Goal: Information Seeking & Learning: Compare options

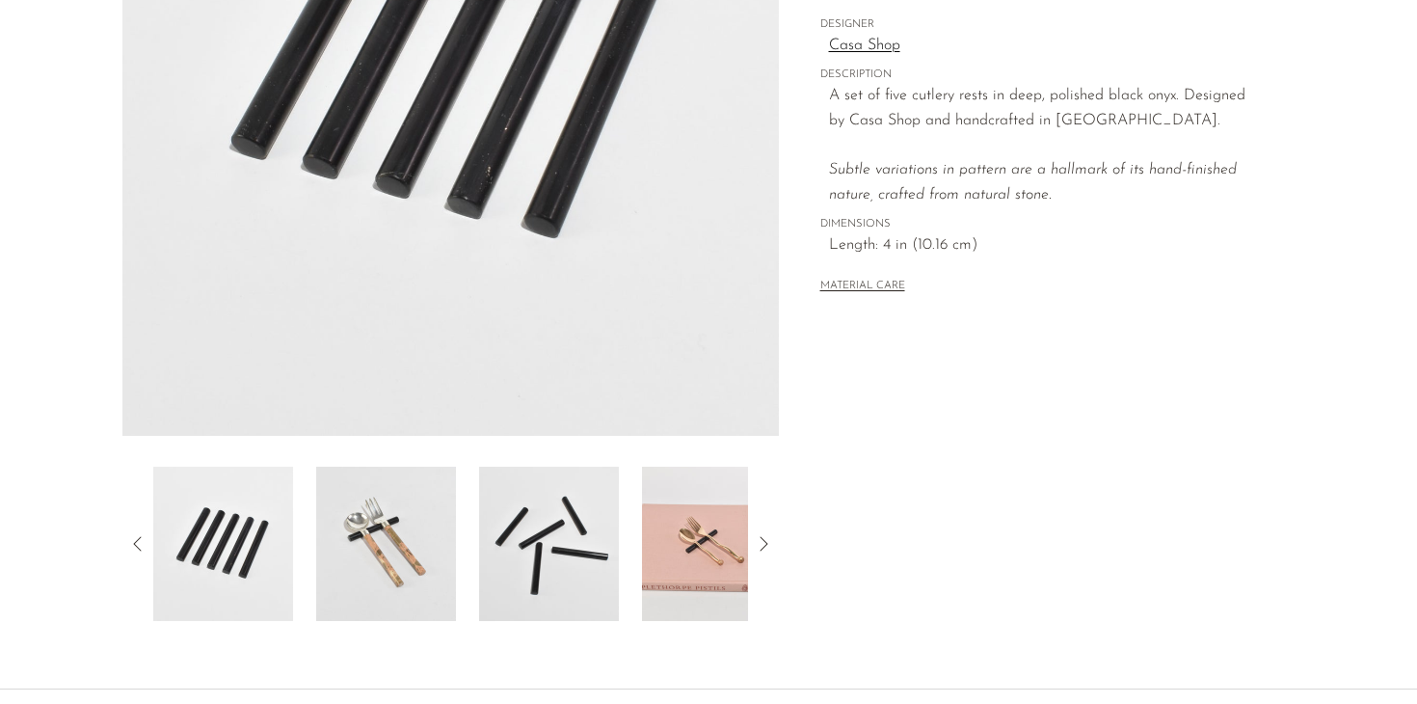
scroll to position [377, 0]
click at [376, 563] on img at bounding box center [386, 543] width 140 height 154
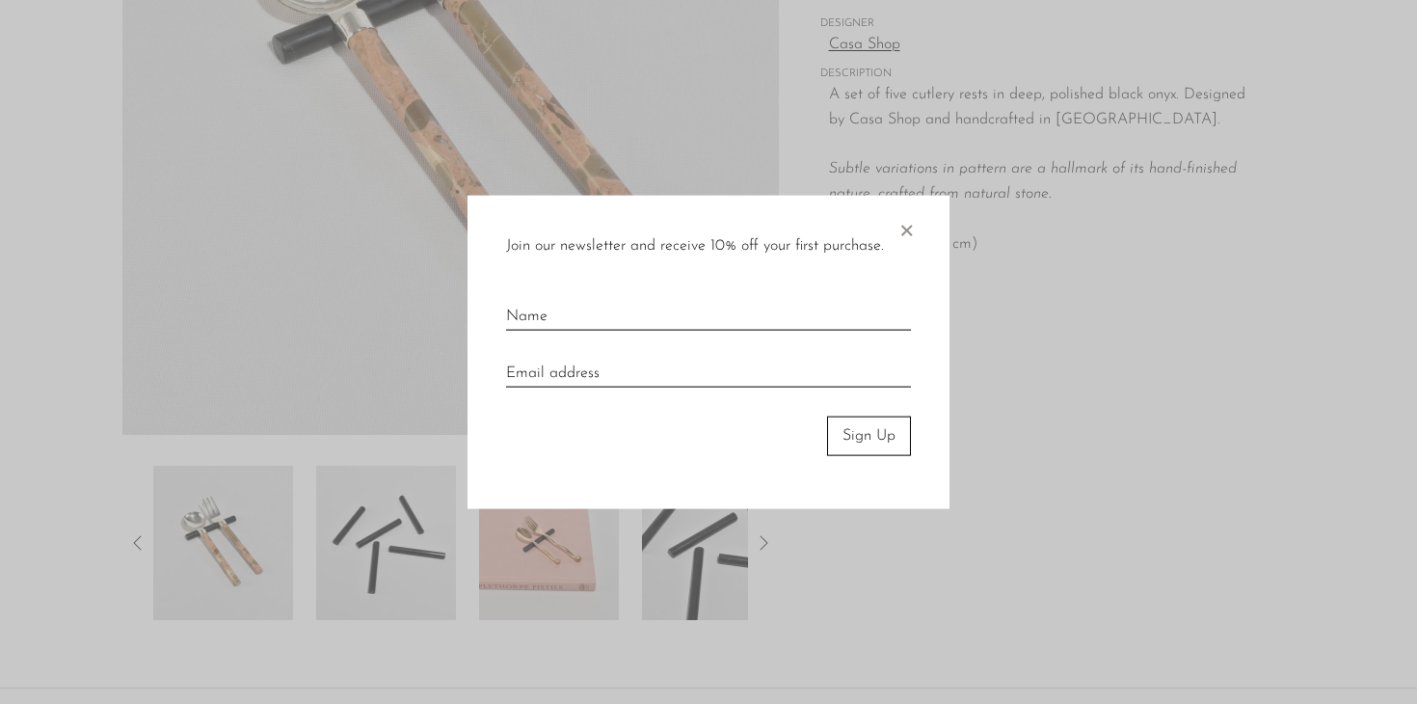
click at [909, 224] on span "×" at bounding box center [905, 227] width 19 height 62
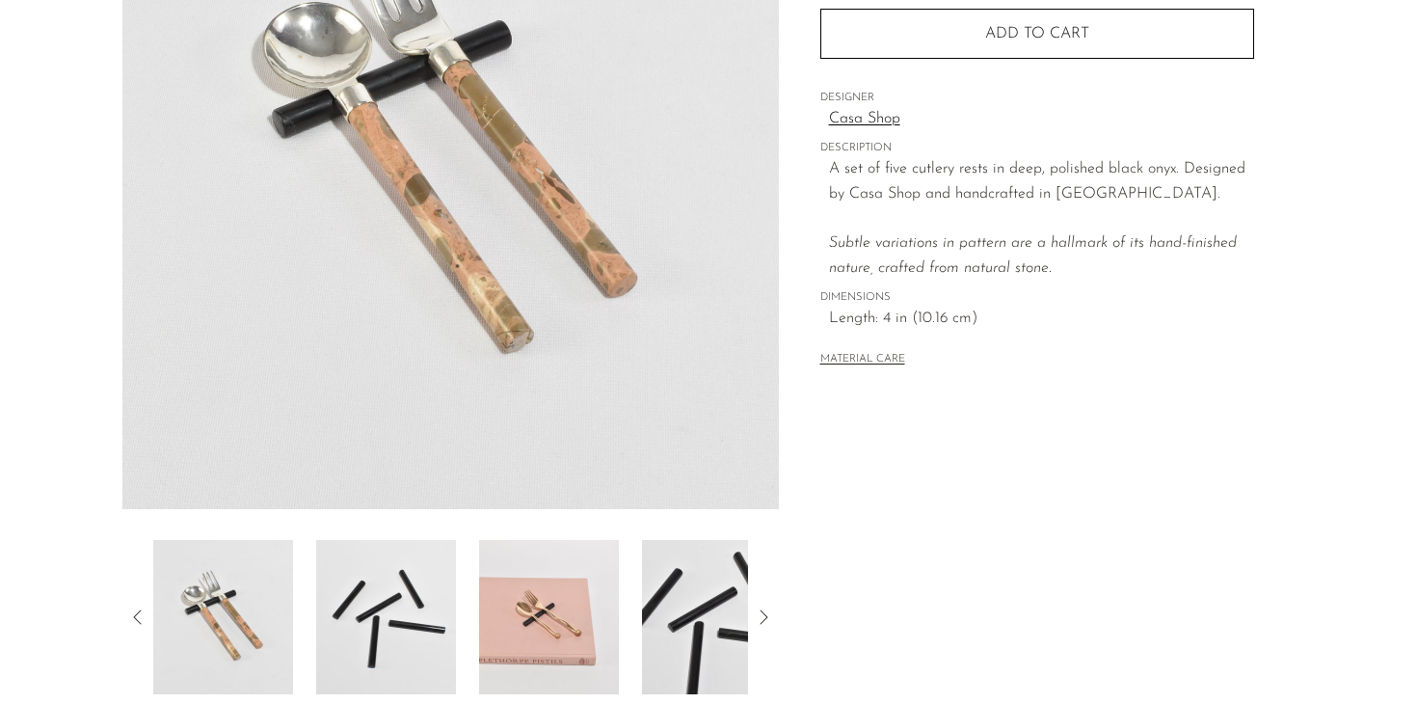
scroll to position [279, 0]
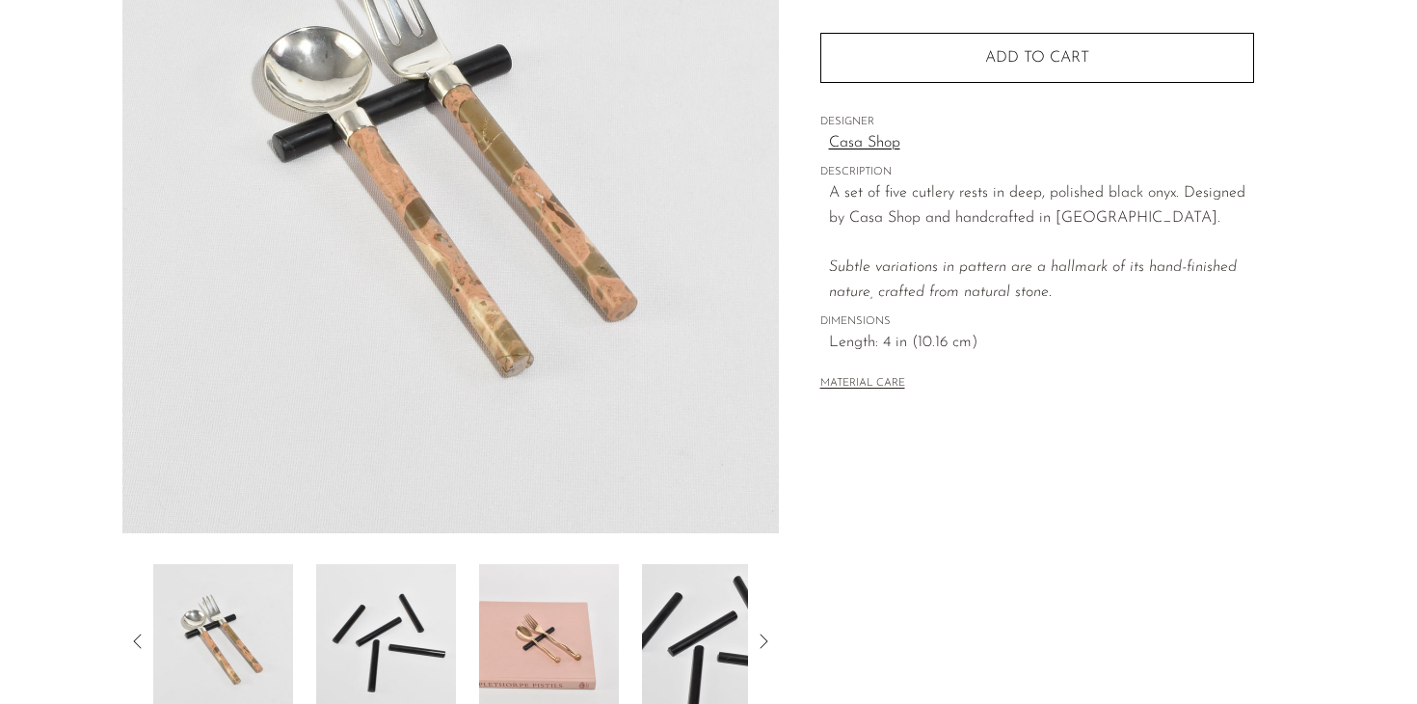
click at [567, 665] on img at bounding box center [549, 641] width 140 height 154
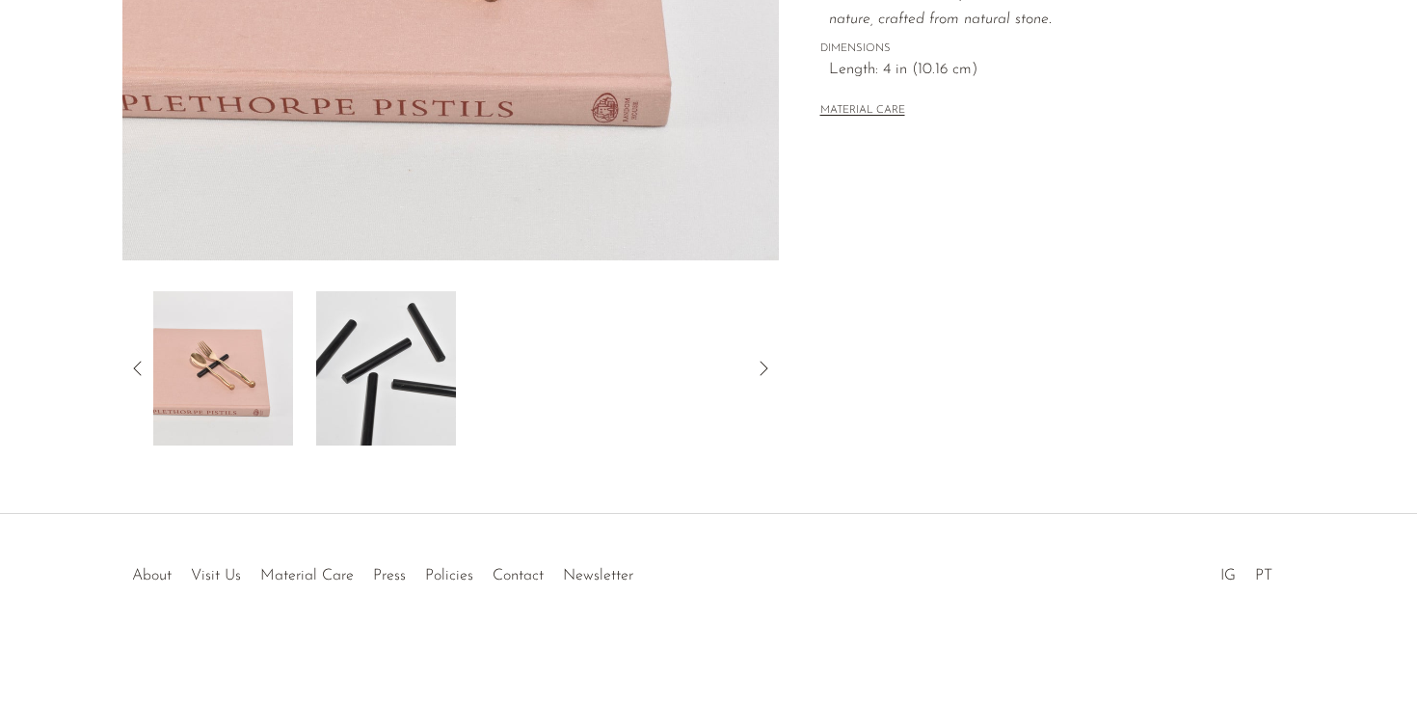
scroll to position [0, 0]
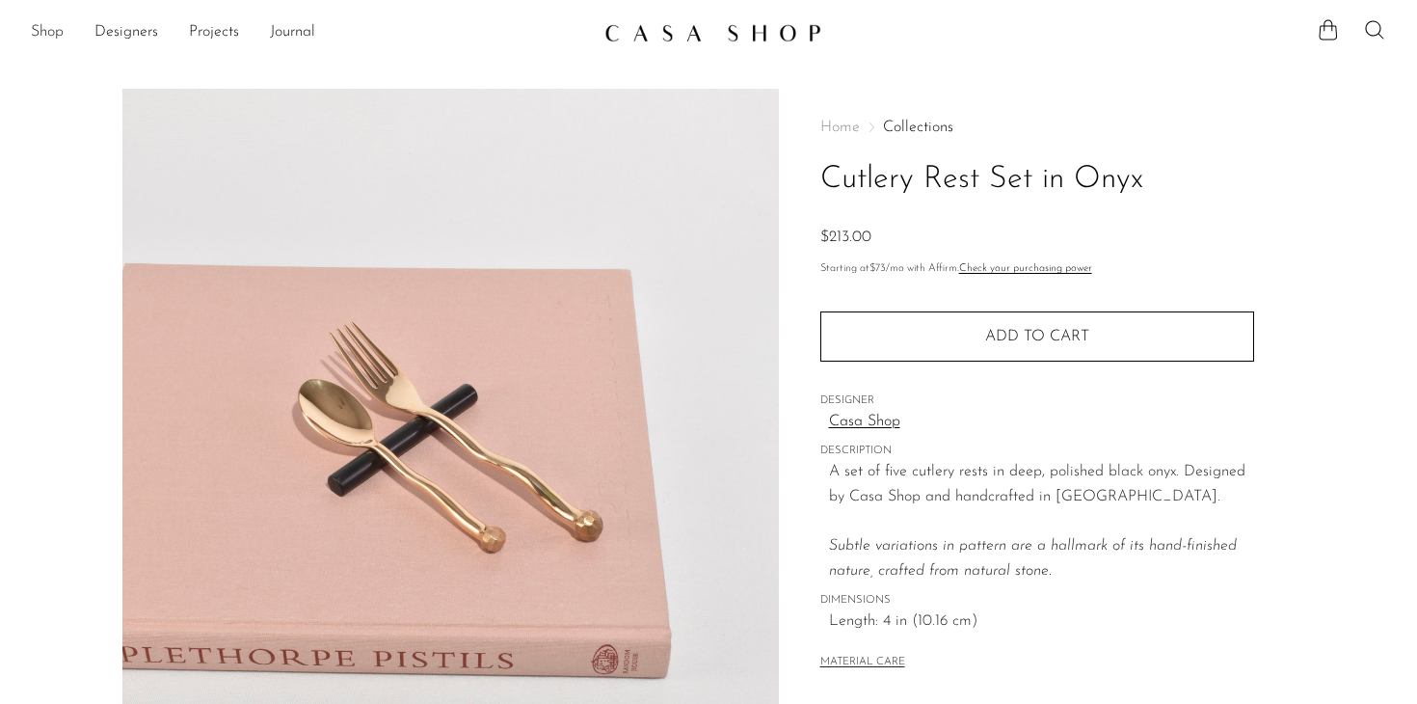
click at [36, 26] on link "Shop" at bounding box center [47, 32] width 33 height 25
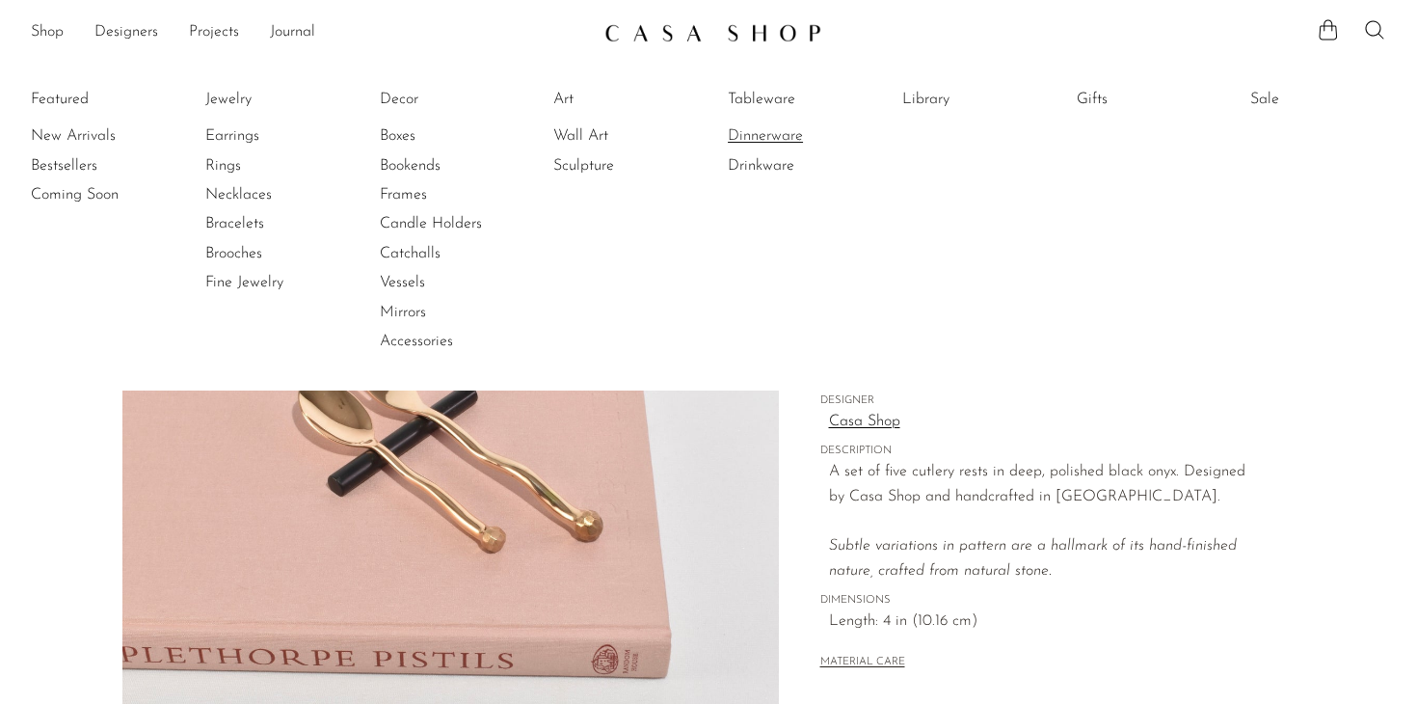
click at [770, 132] on link "Dinnerware" at bounding box center [800, 135] width 145 height 21
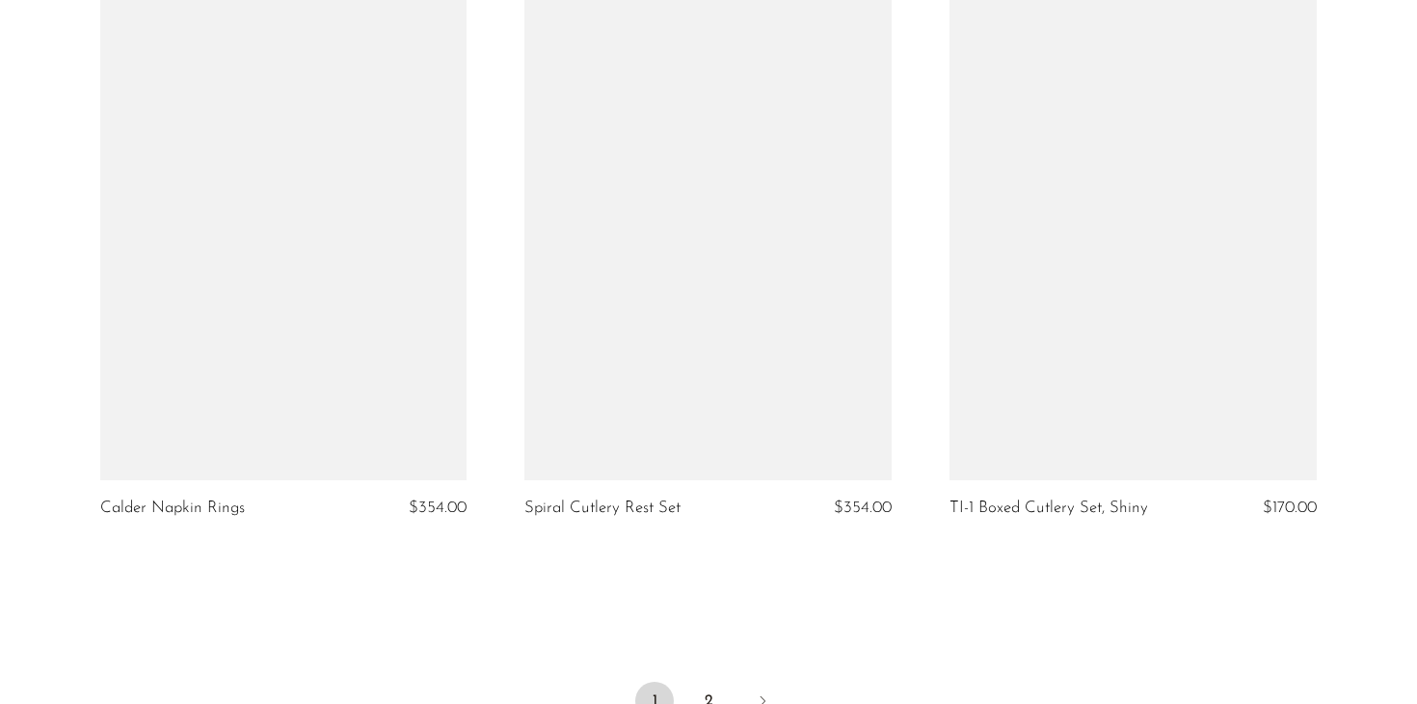
scroll to position [6948, 0]
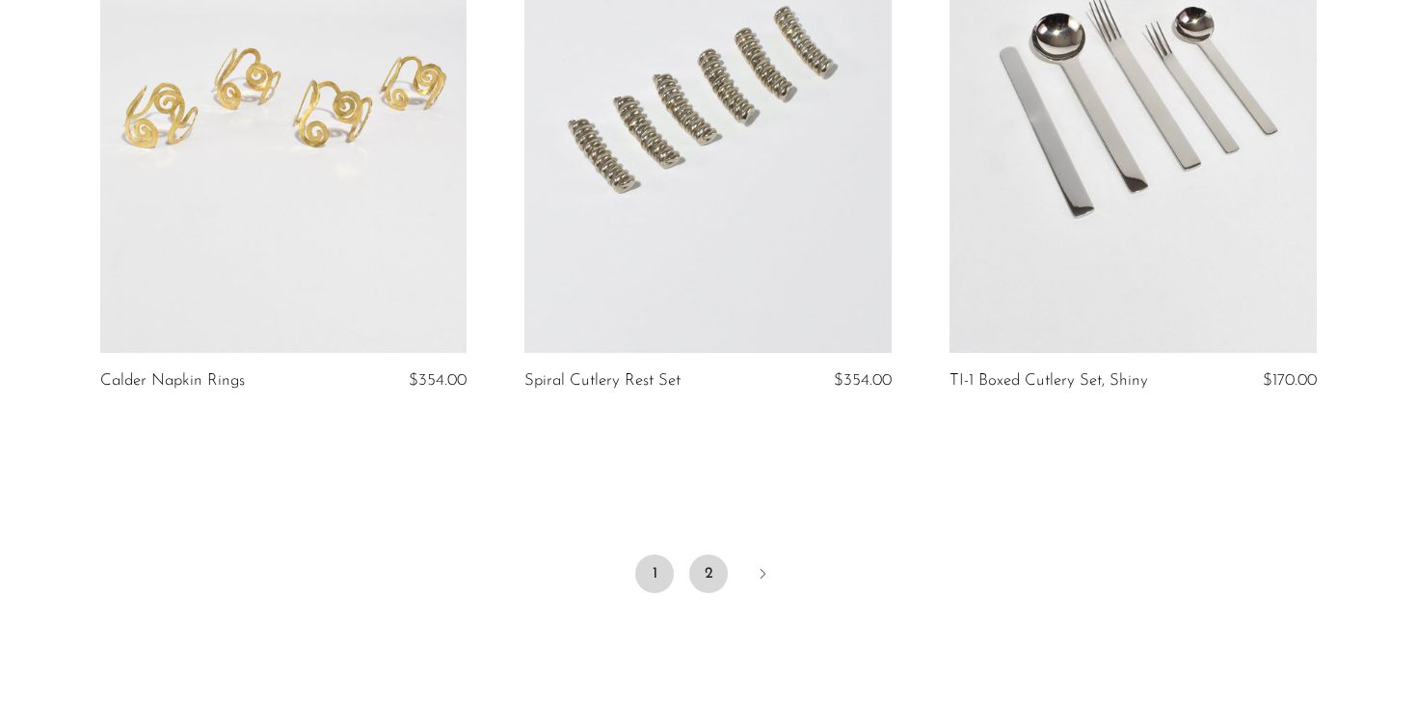
click at [707, 570] on link "2" at bounding box center [708, 573] width 39 height 39
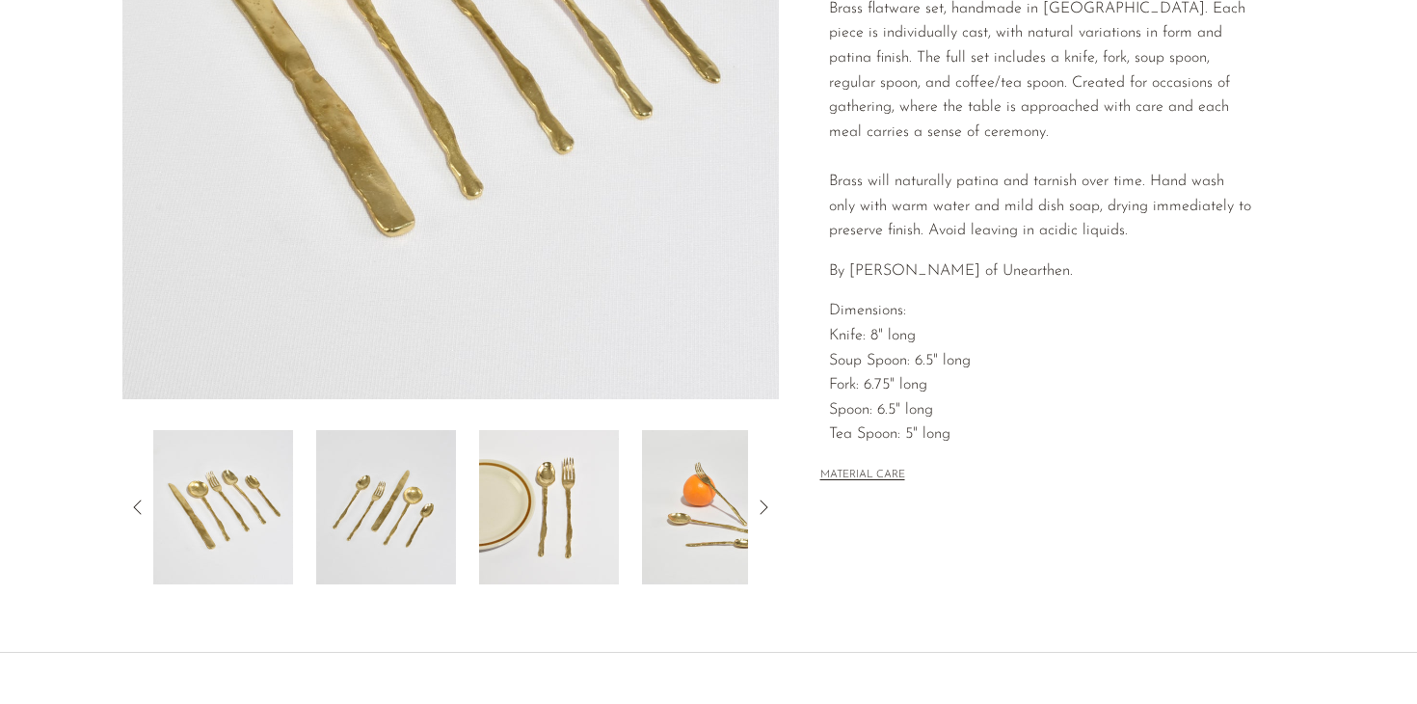
scroll to position [417, 0]
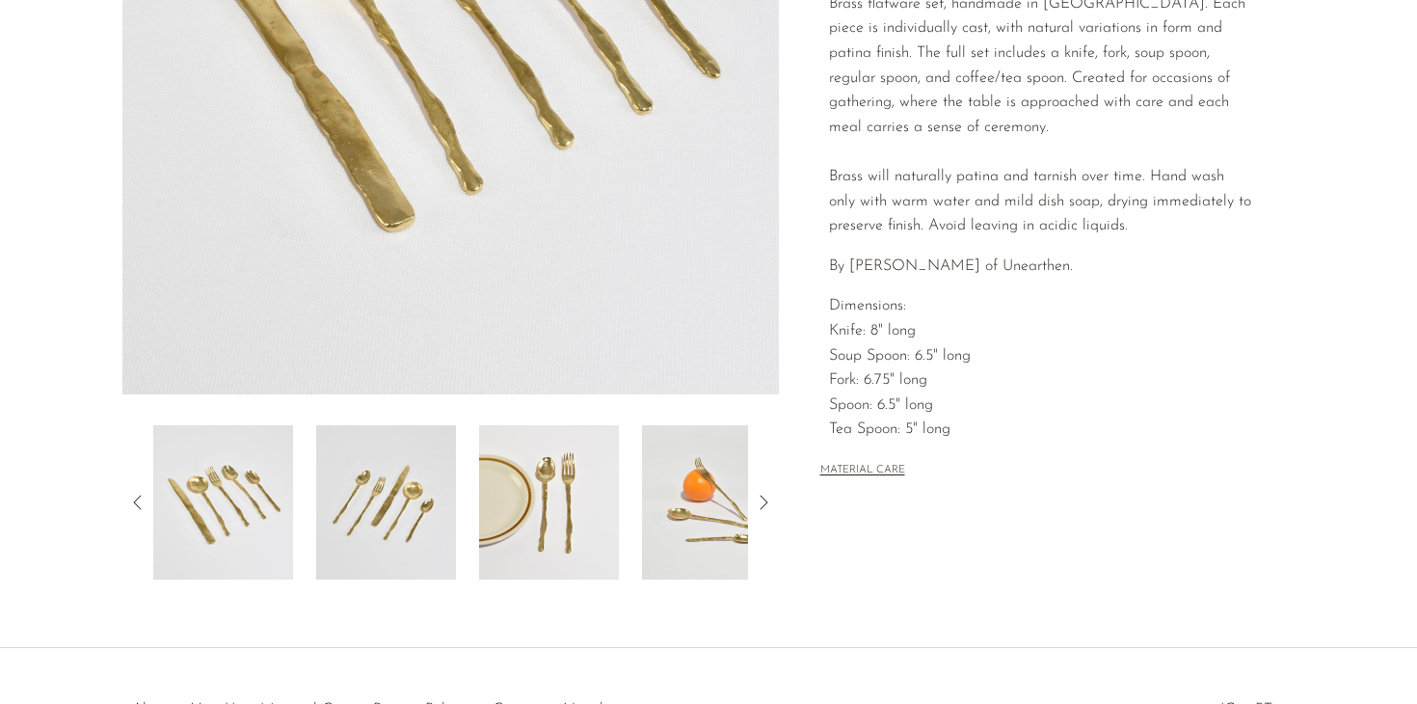
click at [879, 464] on button "MATERIAL CARE" at bounding box center [862, 471] width 85 height 14
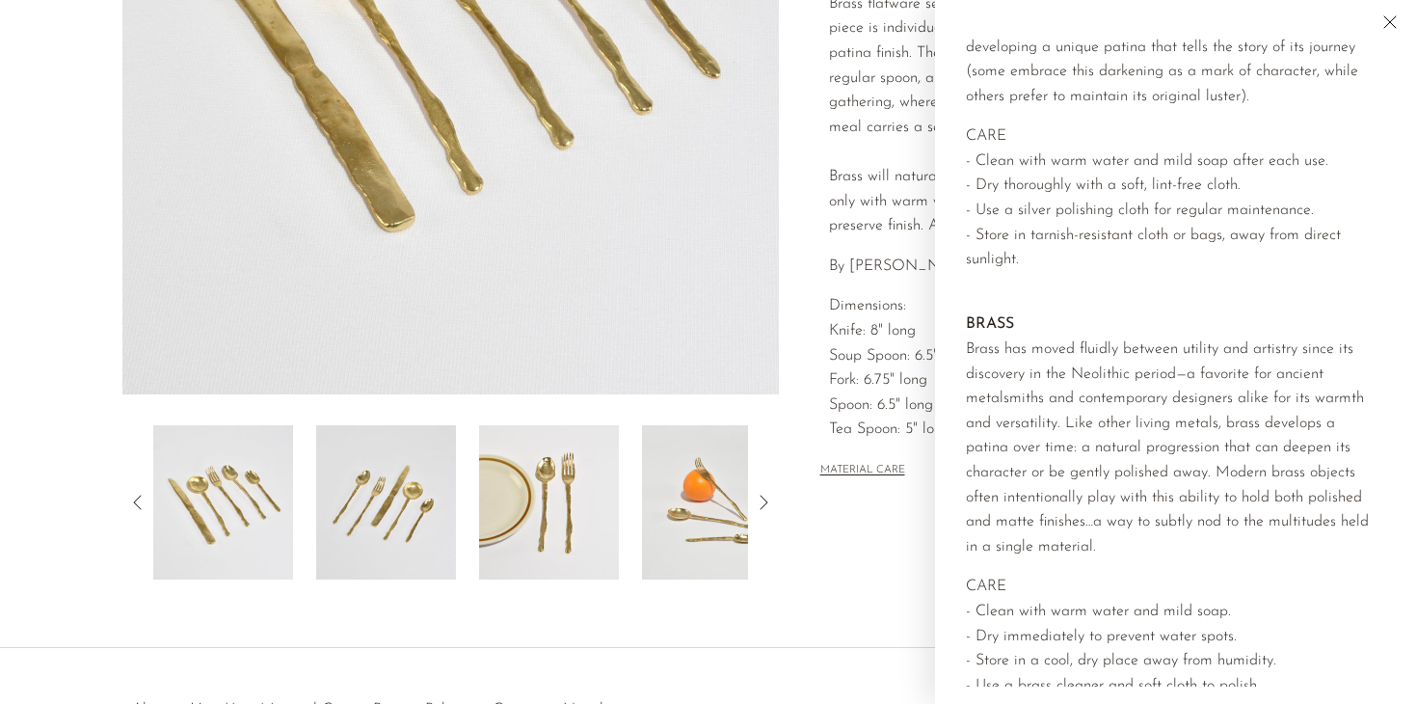
scroll to position [508, 0]
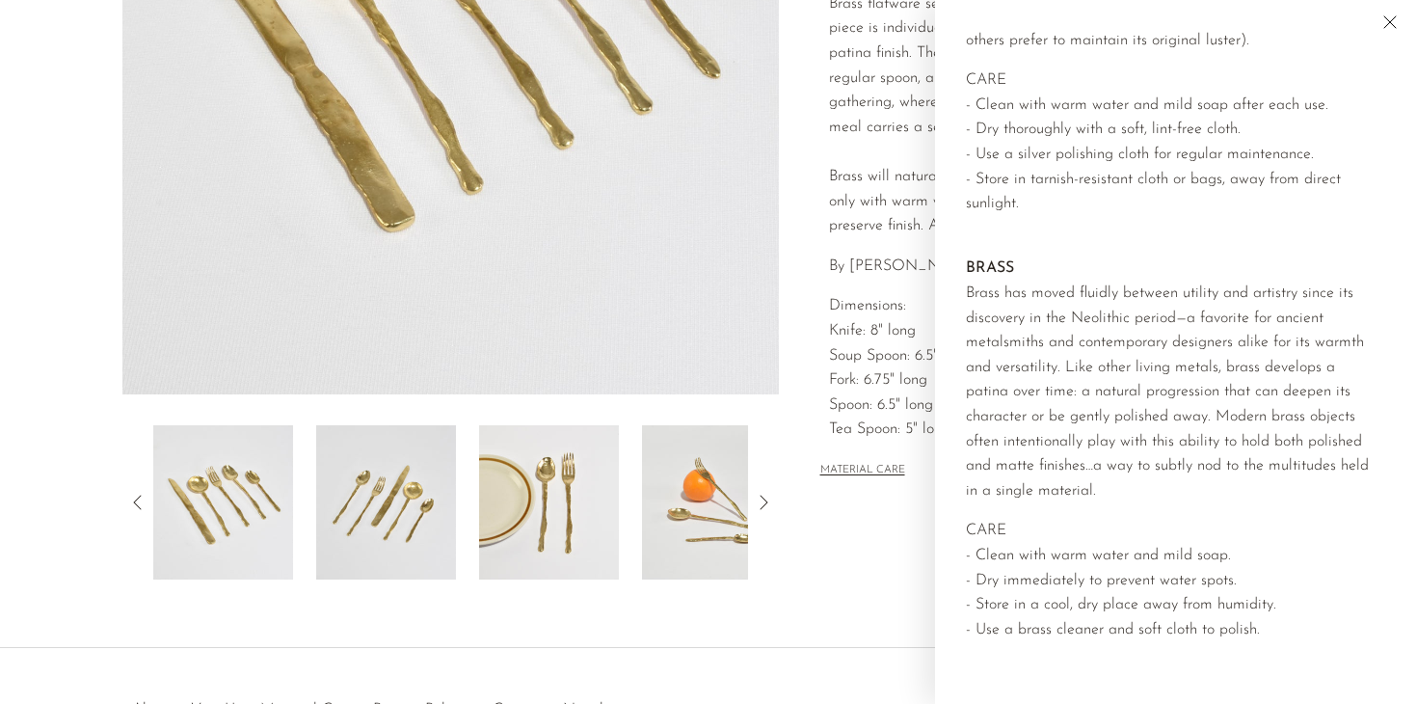
click at [859, 562] on div "Collections Dinnerware Brass Spindel Flatware Set $708.00 Starting at $64 /mo w…" at bounding box center [1037, 125] width 516 height 908
click at [1393, 21] on icon "Close" at bounding box center [1389, 22] width 23 height 23
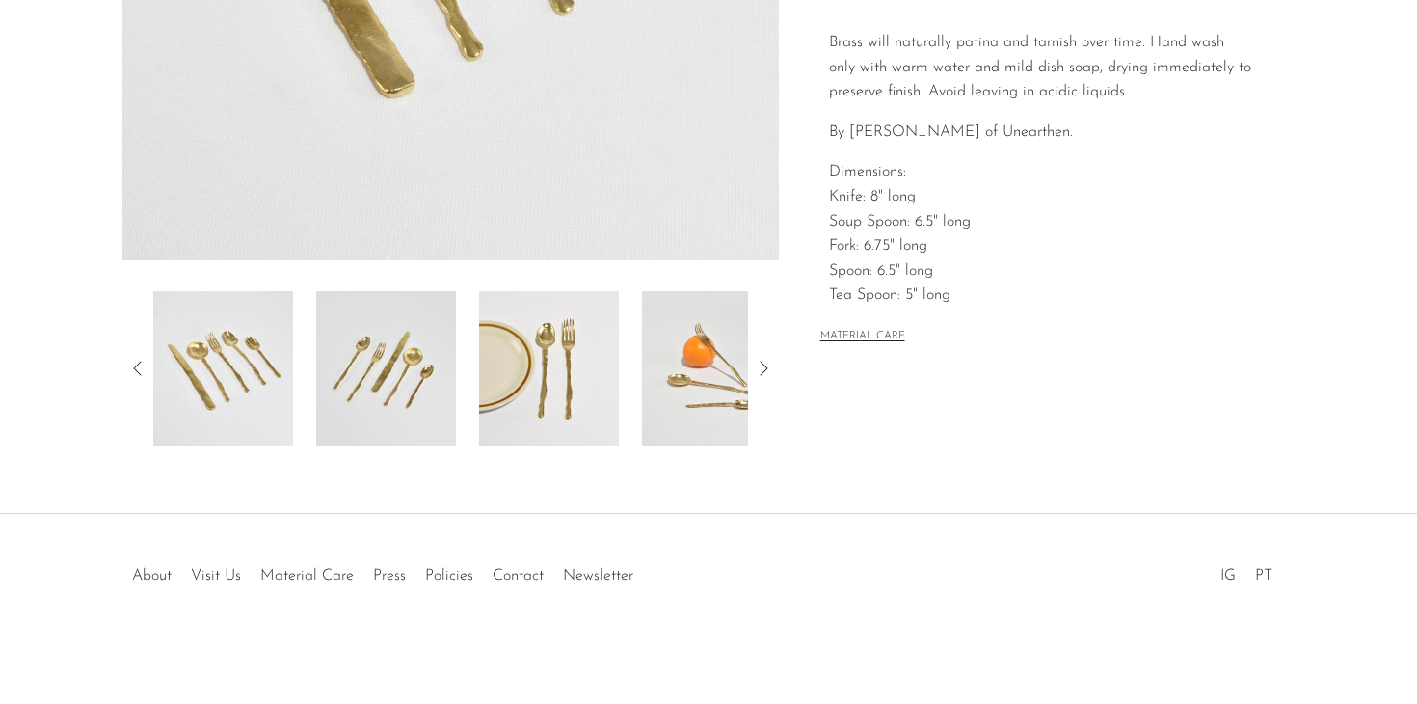
scroll to position [547, 0]
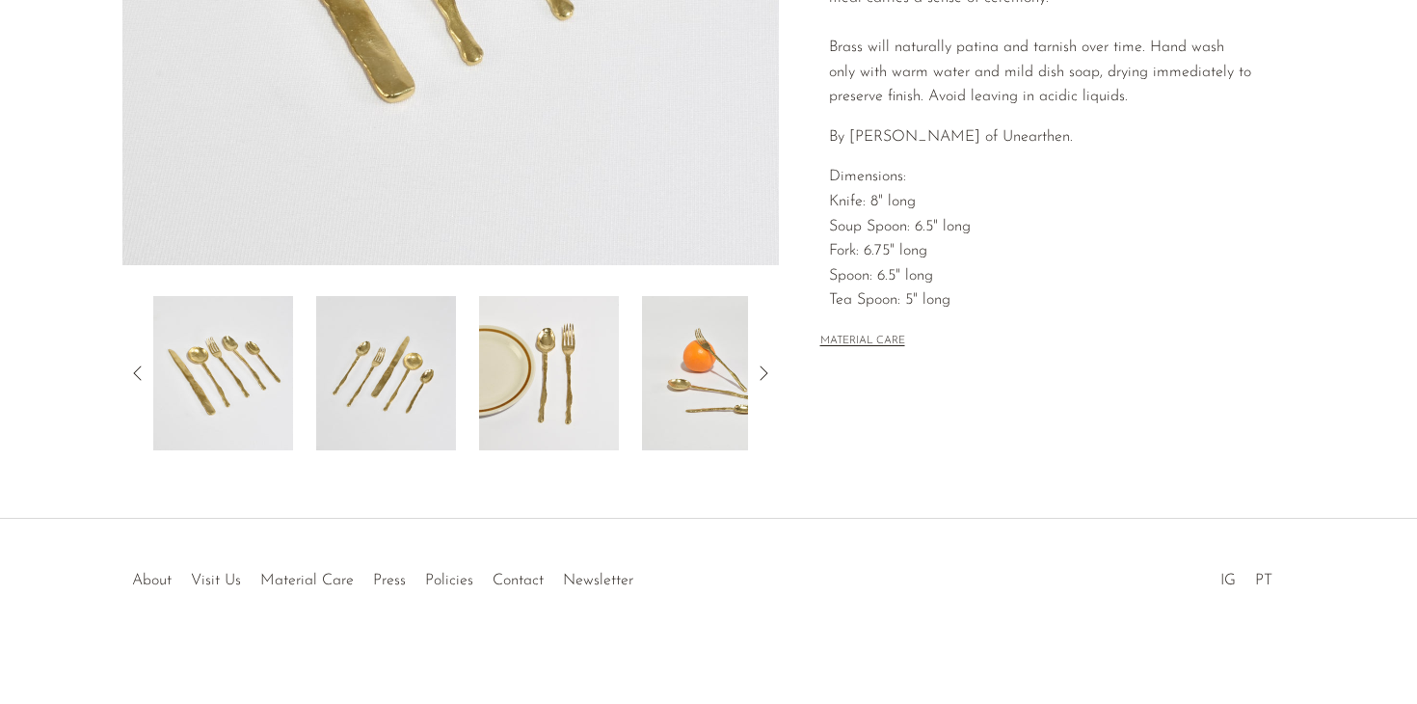
click at [573, 383] on img at bounding box center [549, 373] width 140 height 154
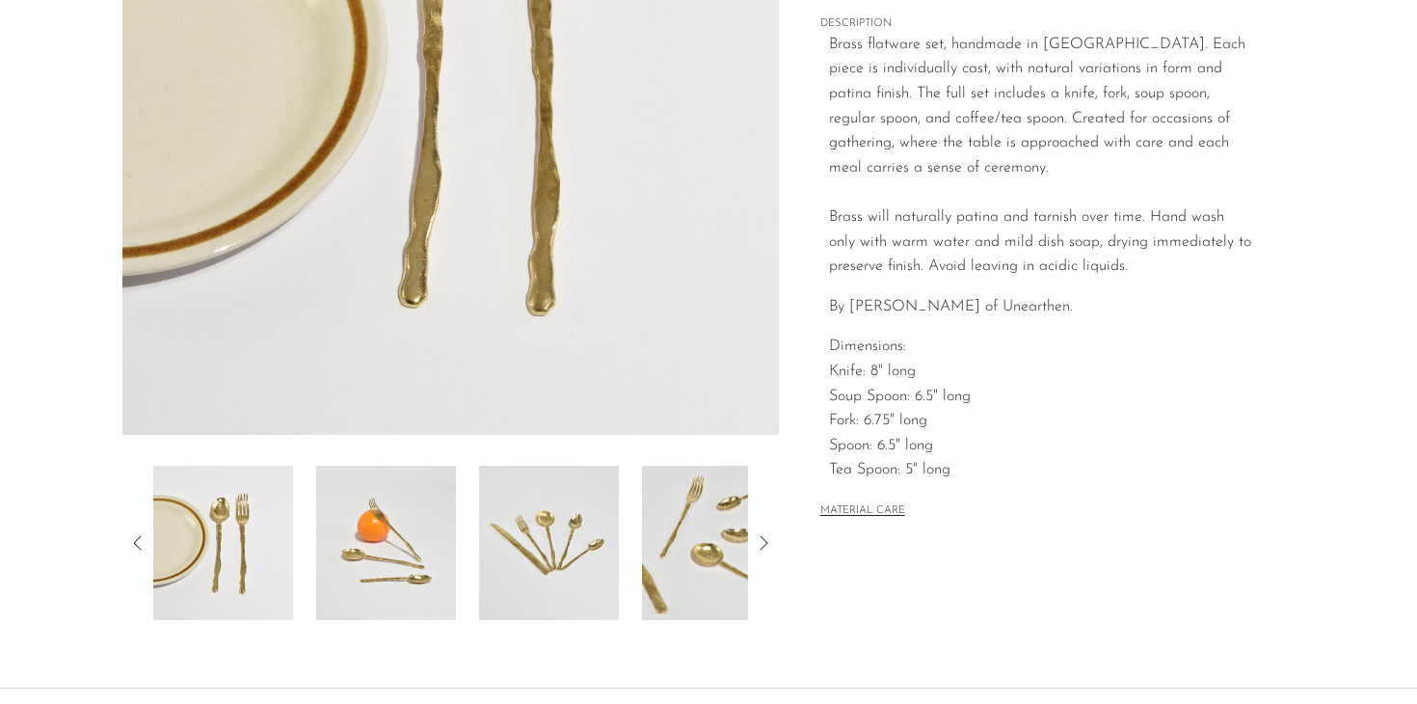
scroll to position [406, 0]
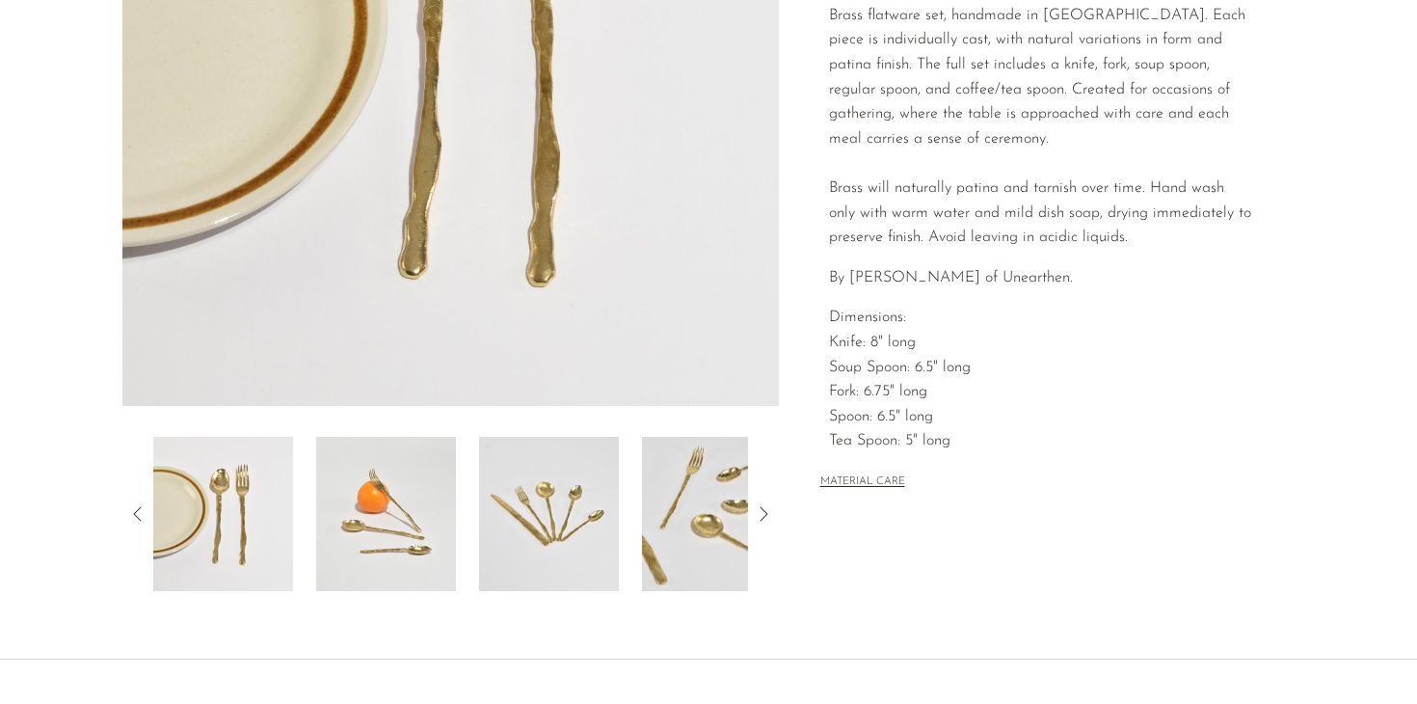
click at [676, 488] on img at bounding box center [712, 514] width 140 height 154
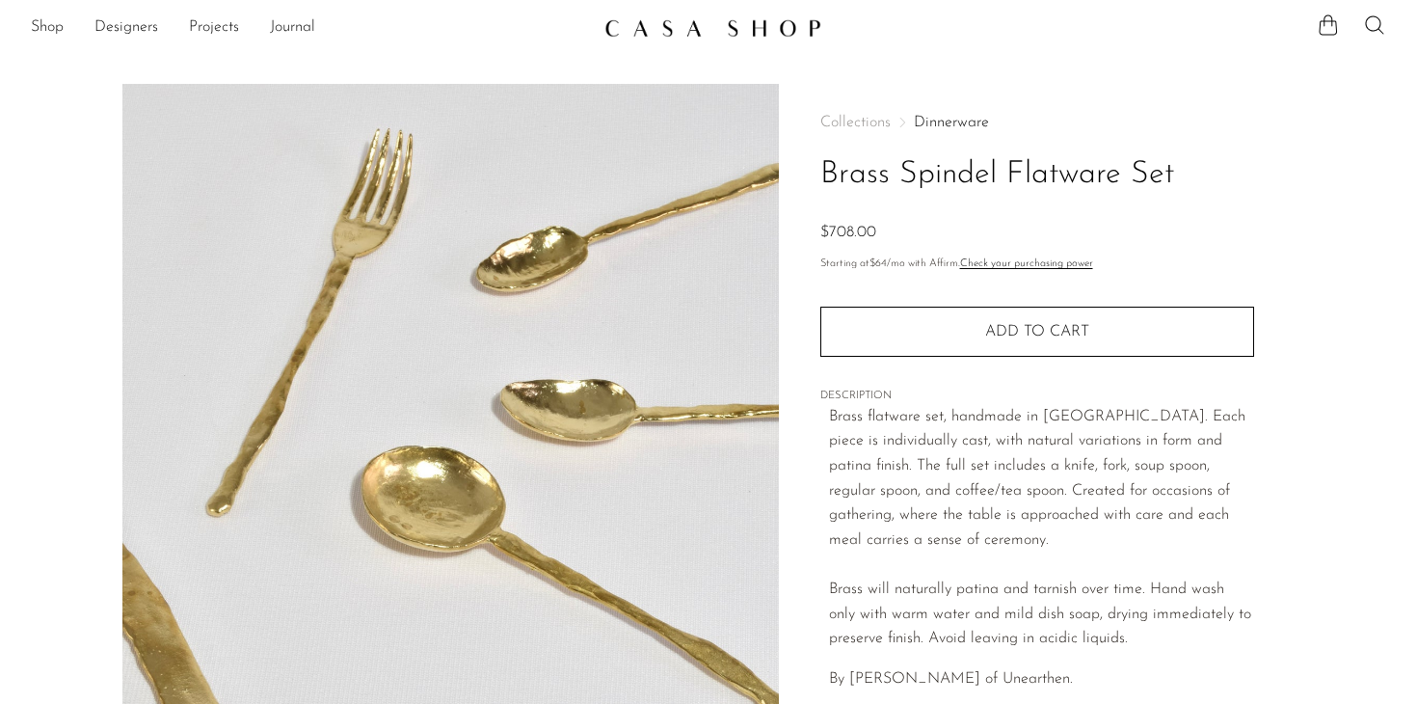
scroll to position [0, 0]
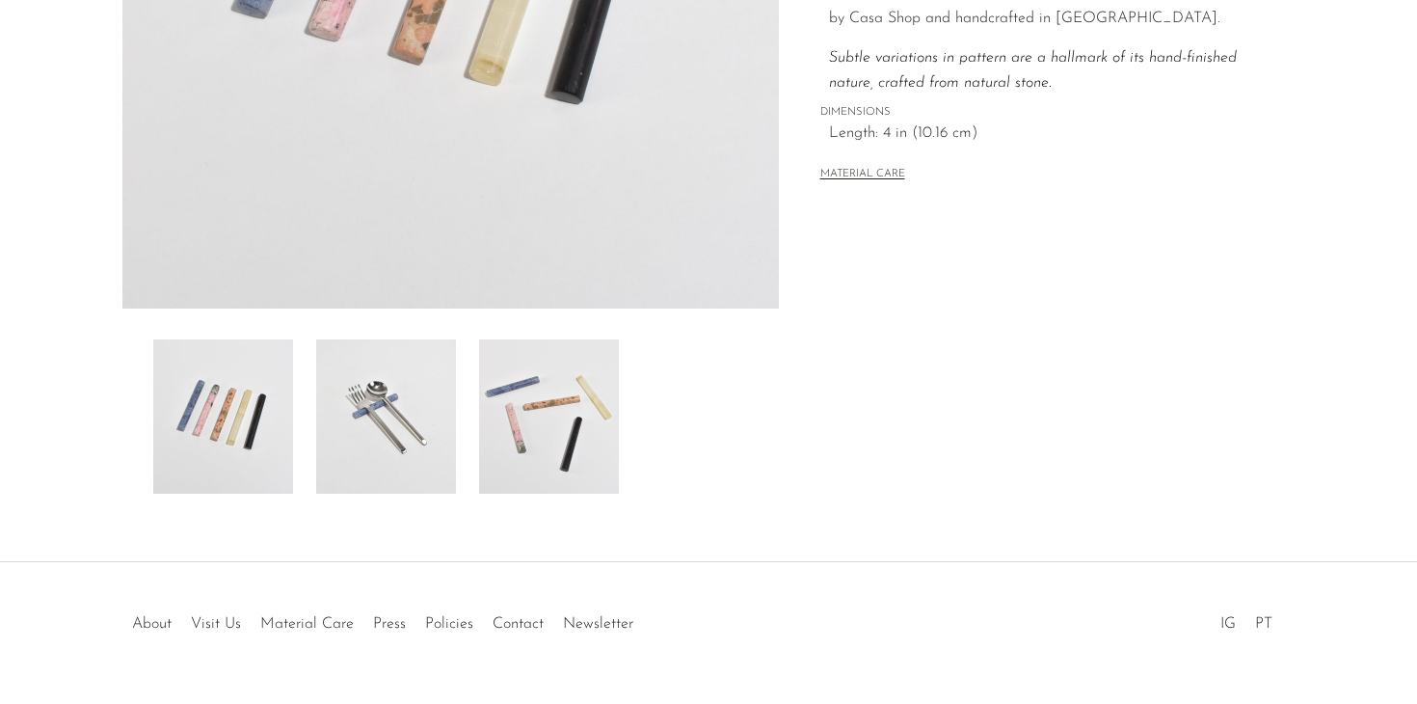
scroll to position [551, 0]
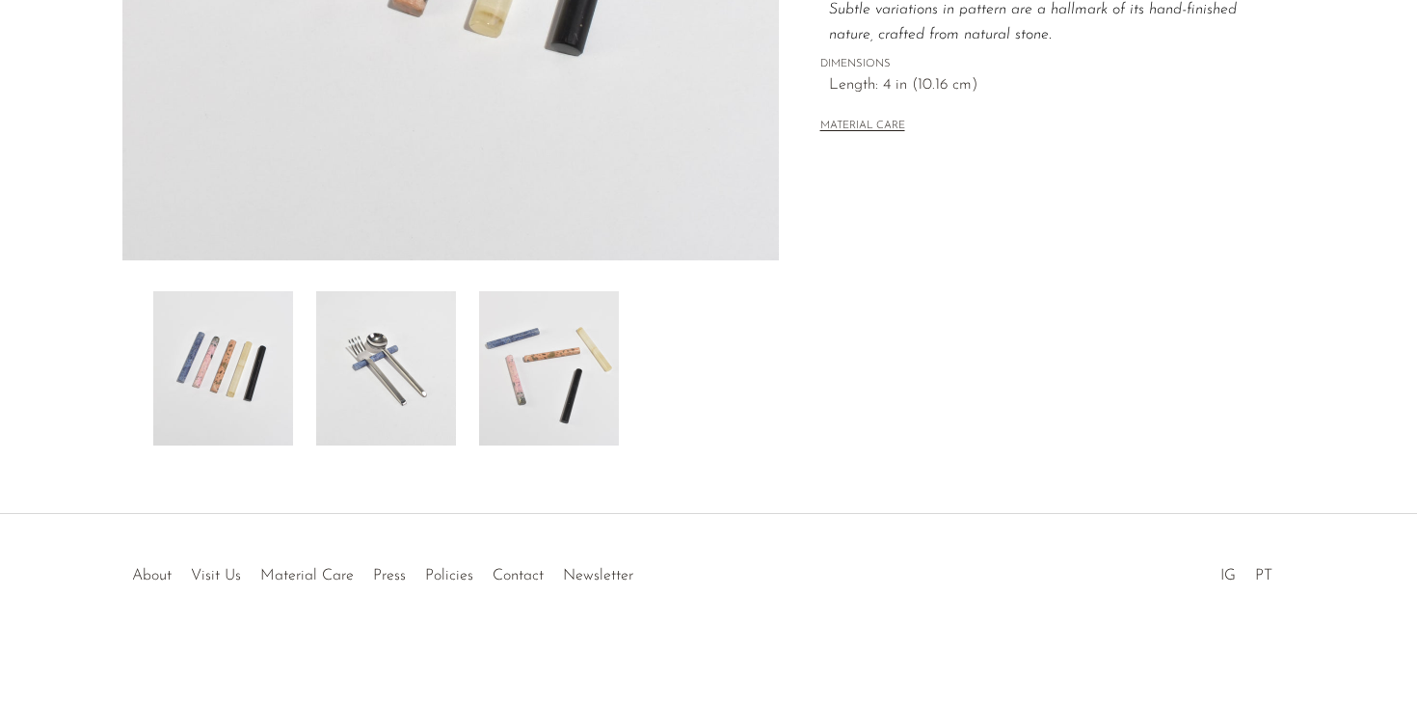
click at [553, 358] on img at bounding box center [549, 368] width 140 height 154
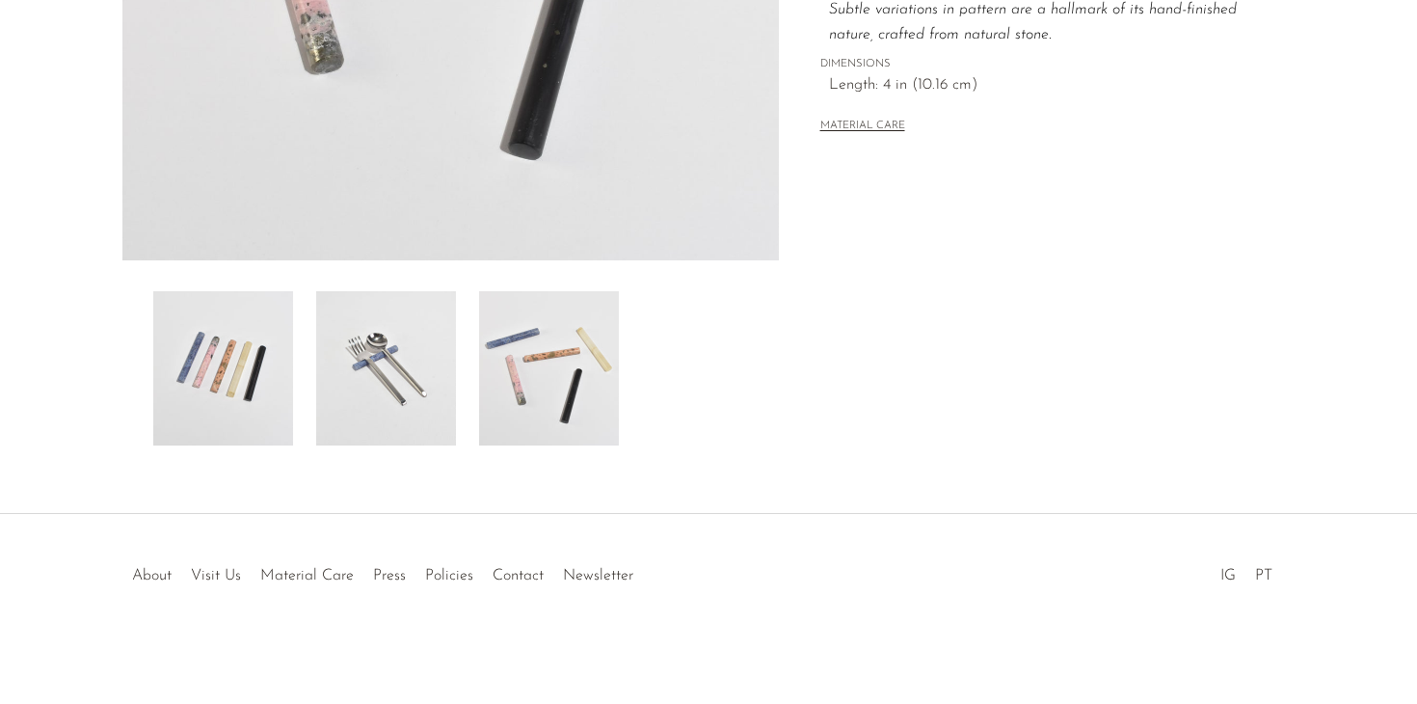
click at [364, 393] on img at bounding box center [386, 368] width 140 height 154
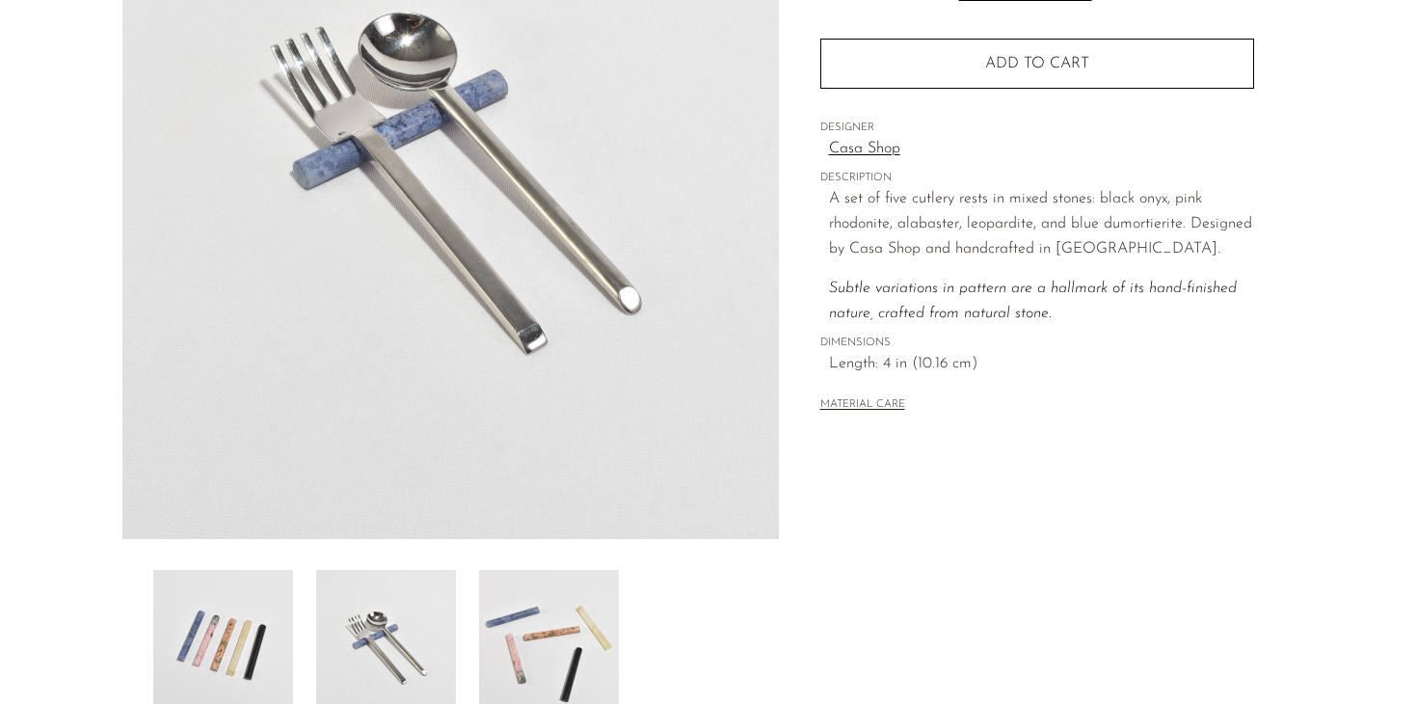
scroll to position [278, 0]
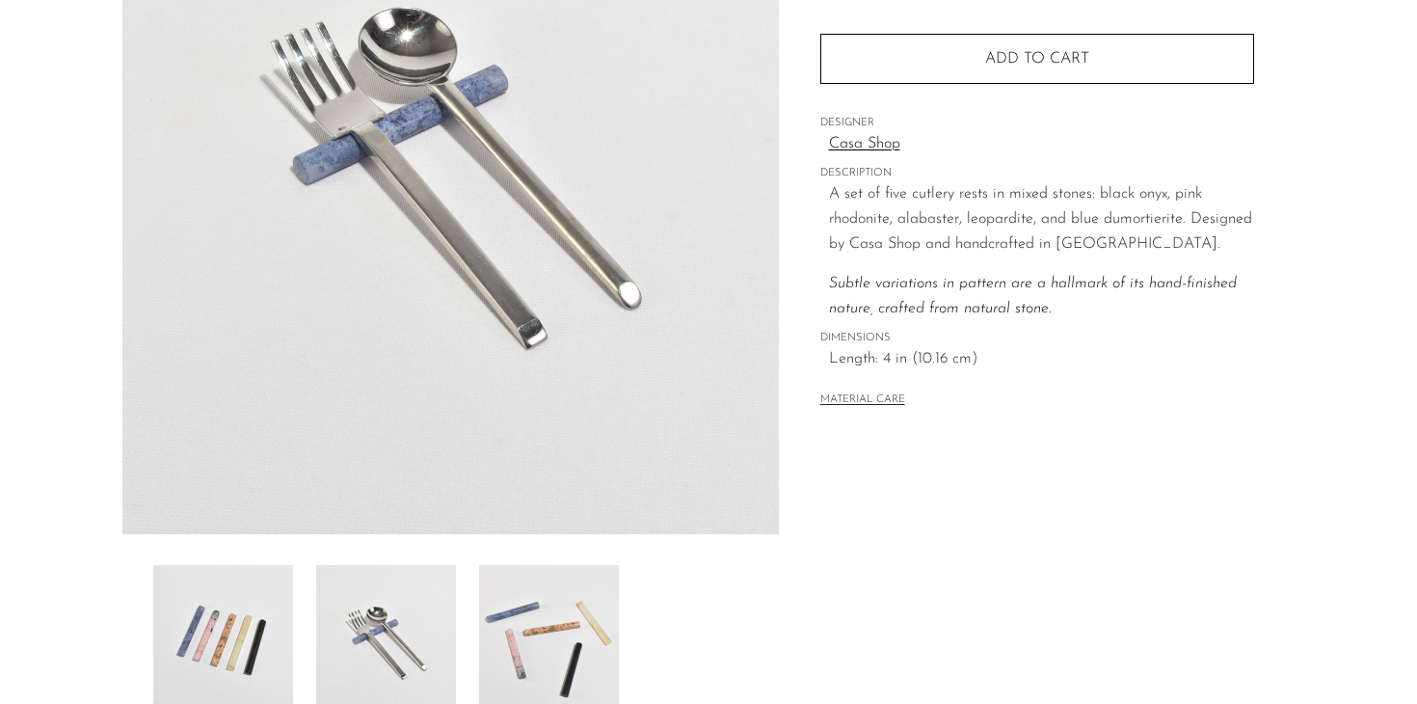
click at [358, 605] on img at bounding box center [386, 642] width 140 height 154
click at [252, 625] on img at bounding box center [223, 642] width 140 height 154
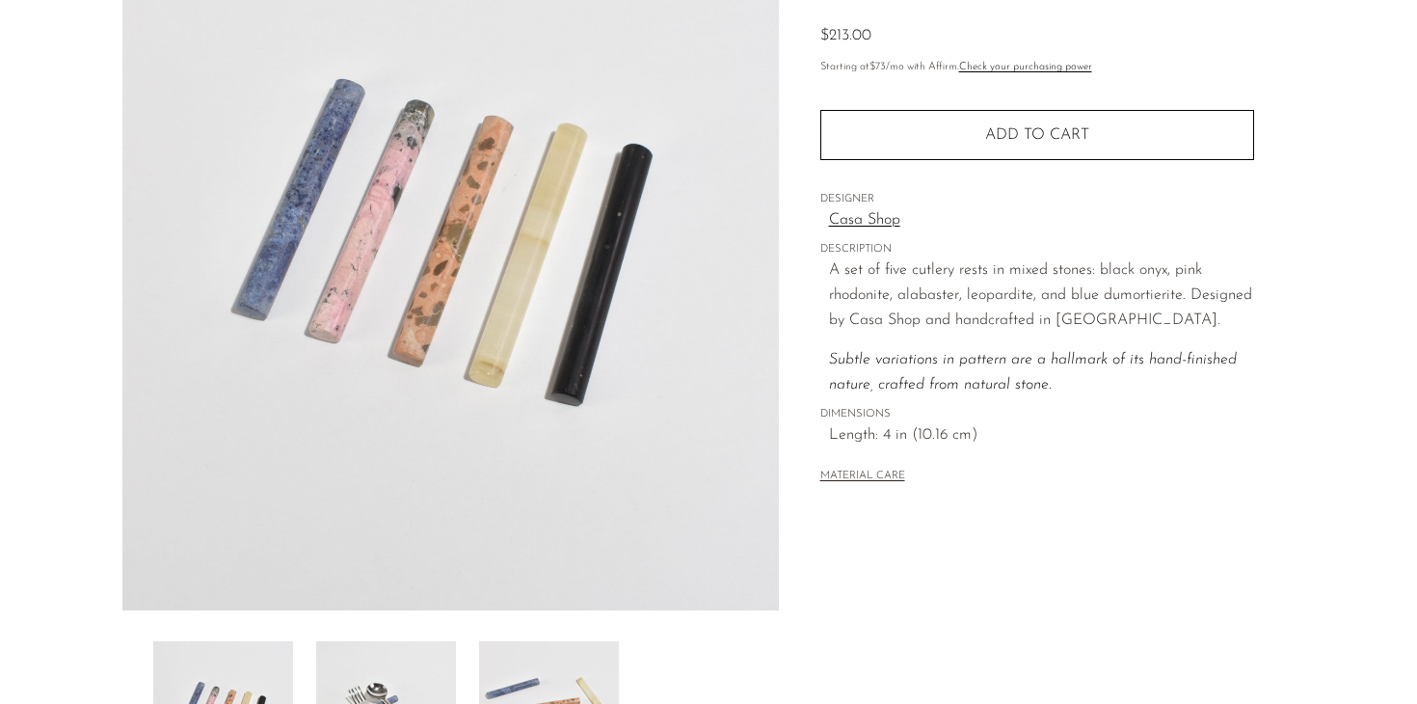
scroll to position [0, 0]
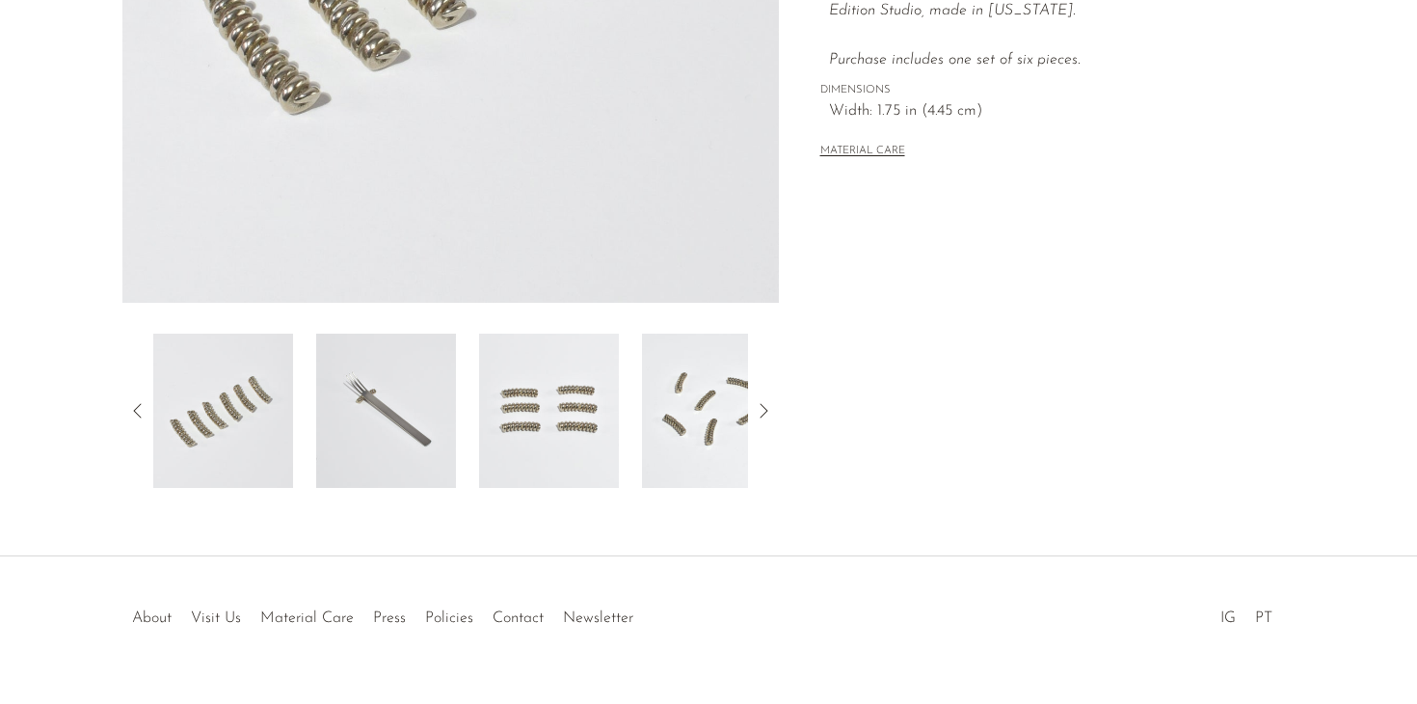
scroll to position [551, 0]
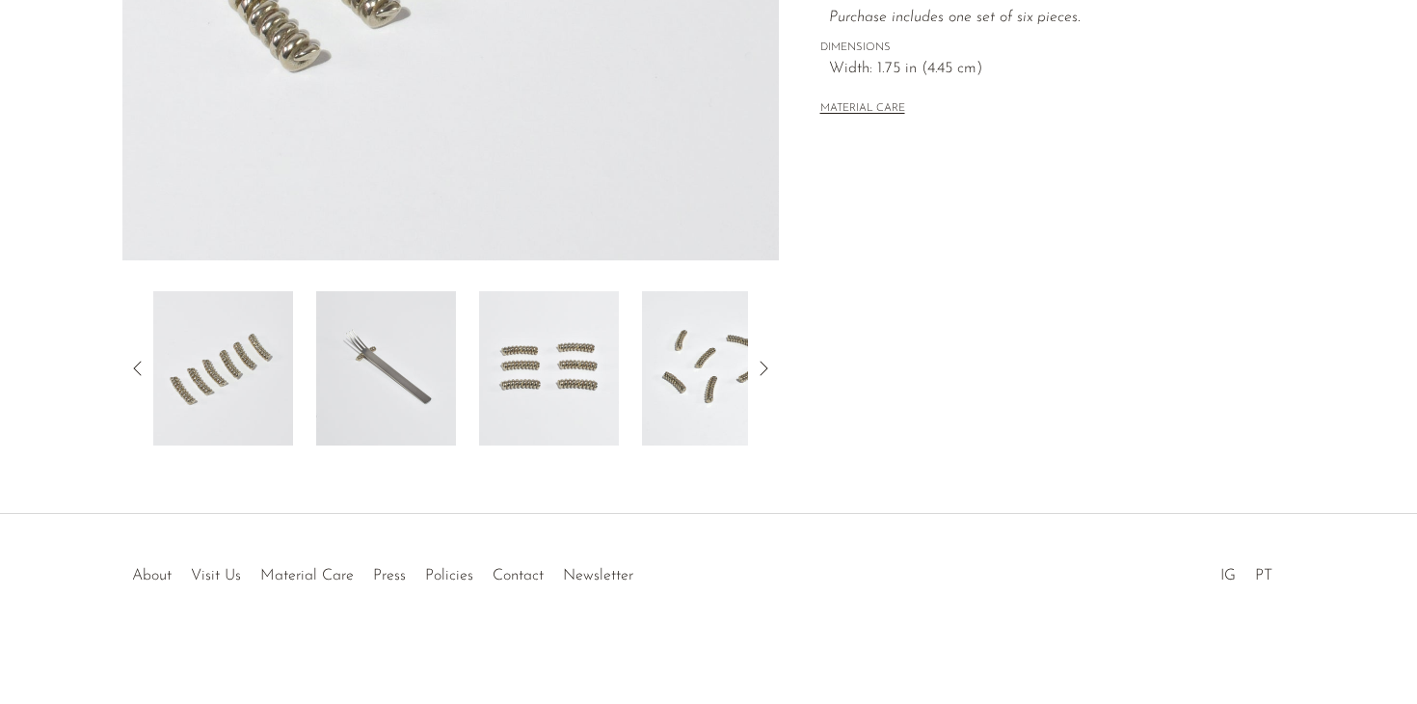
click at [510, 335] on img at bounding box center [549, 368] width 140 height 154
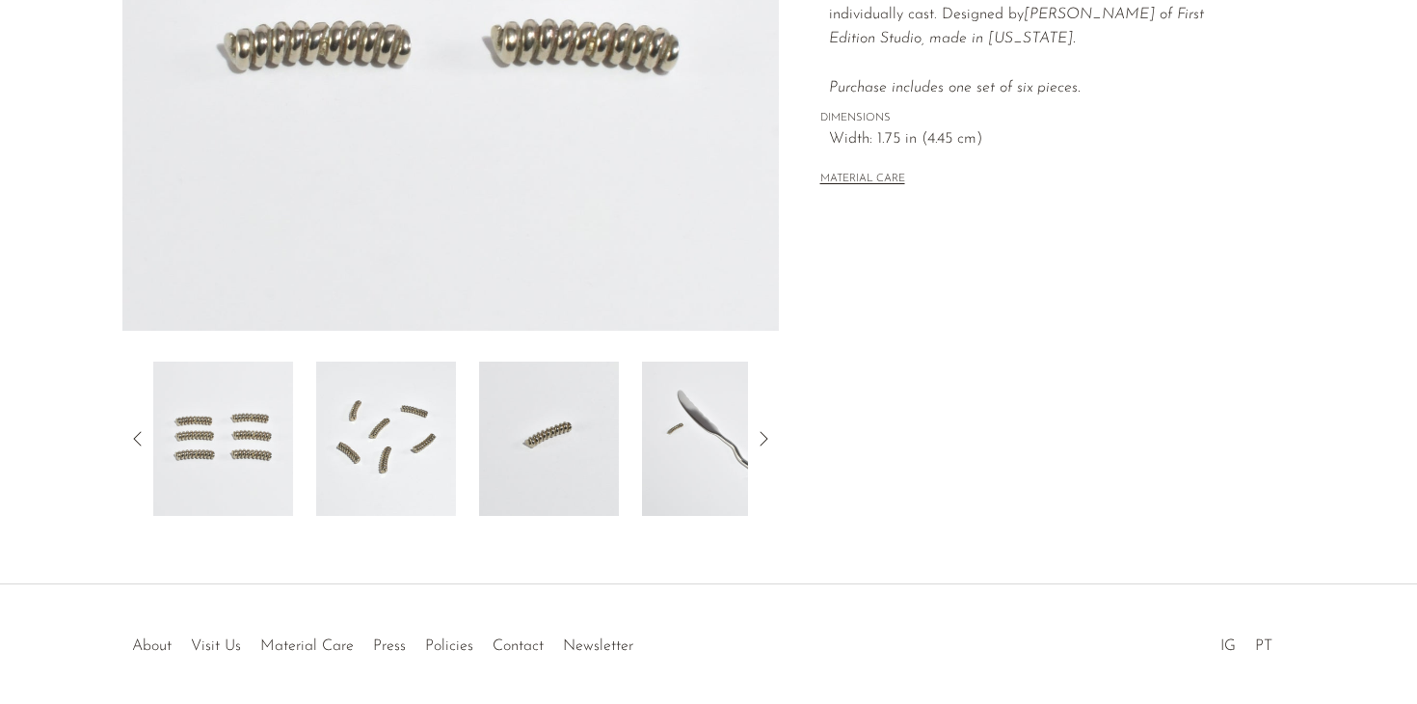
scroll to position [459, 0]
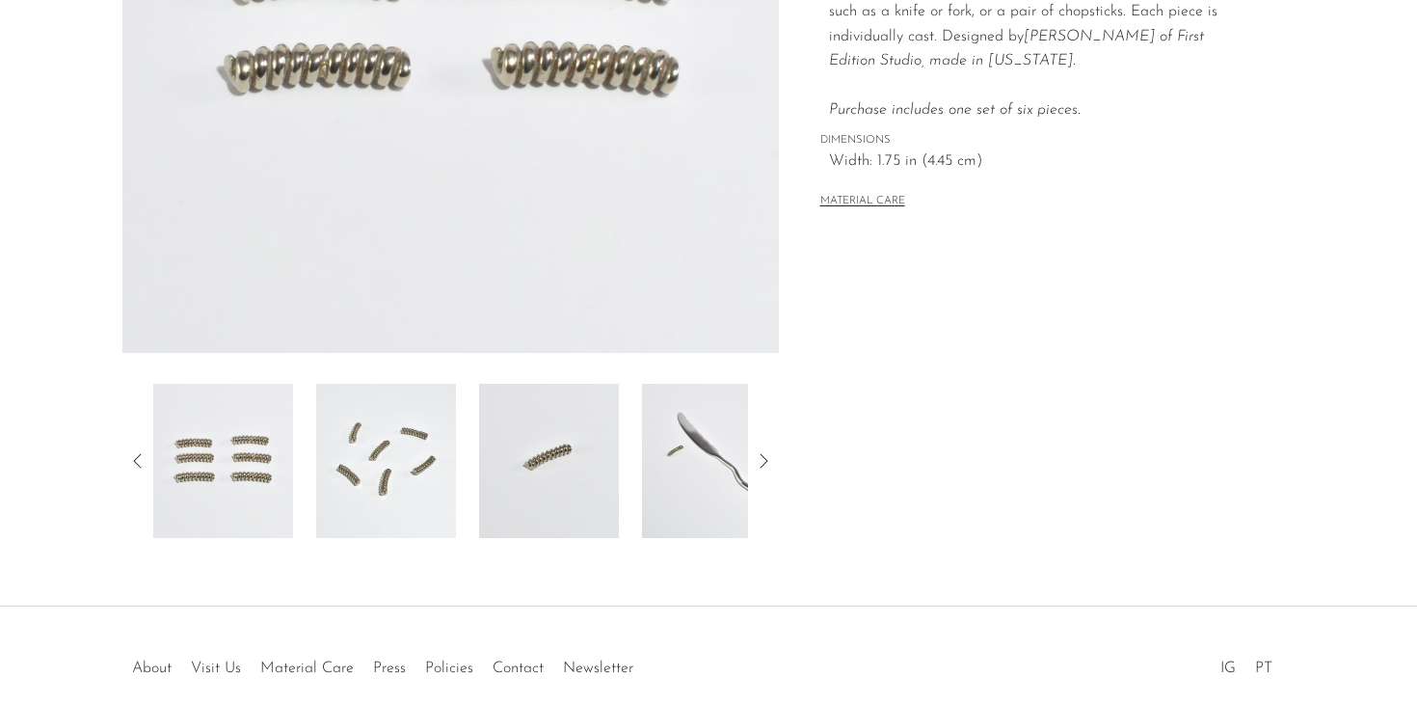
click at [711, 439] on img at bounding box center [712, 461] width 140 height 154
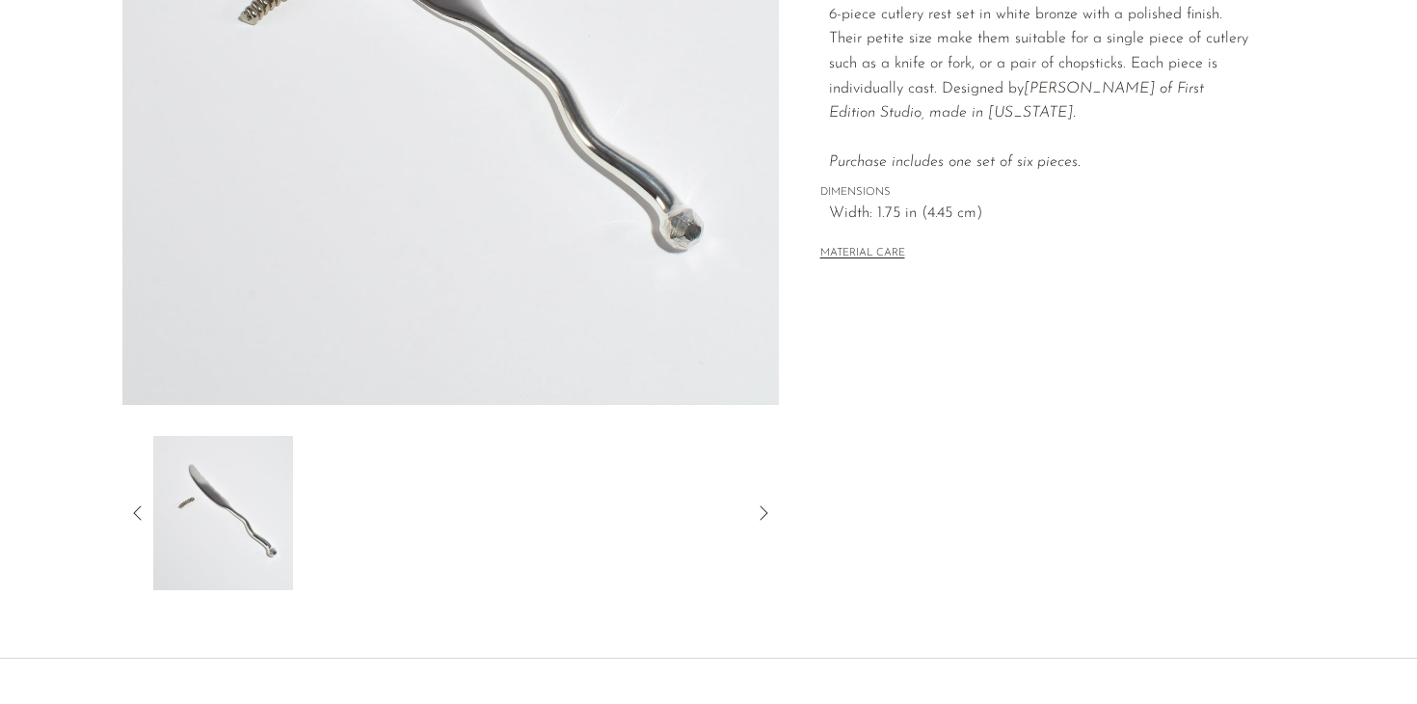
scroll to position [522, 0]
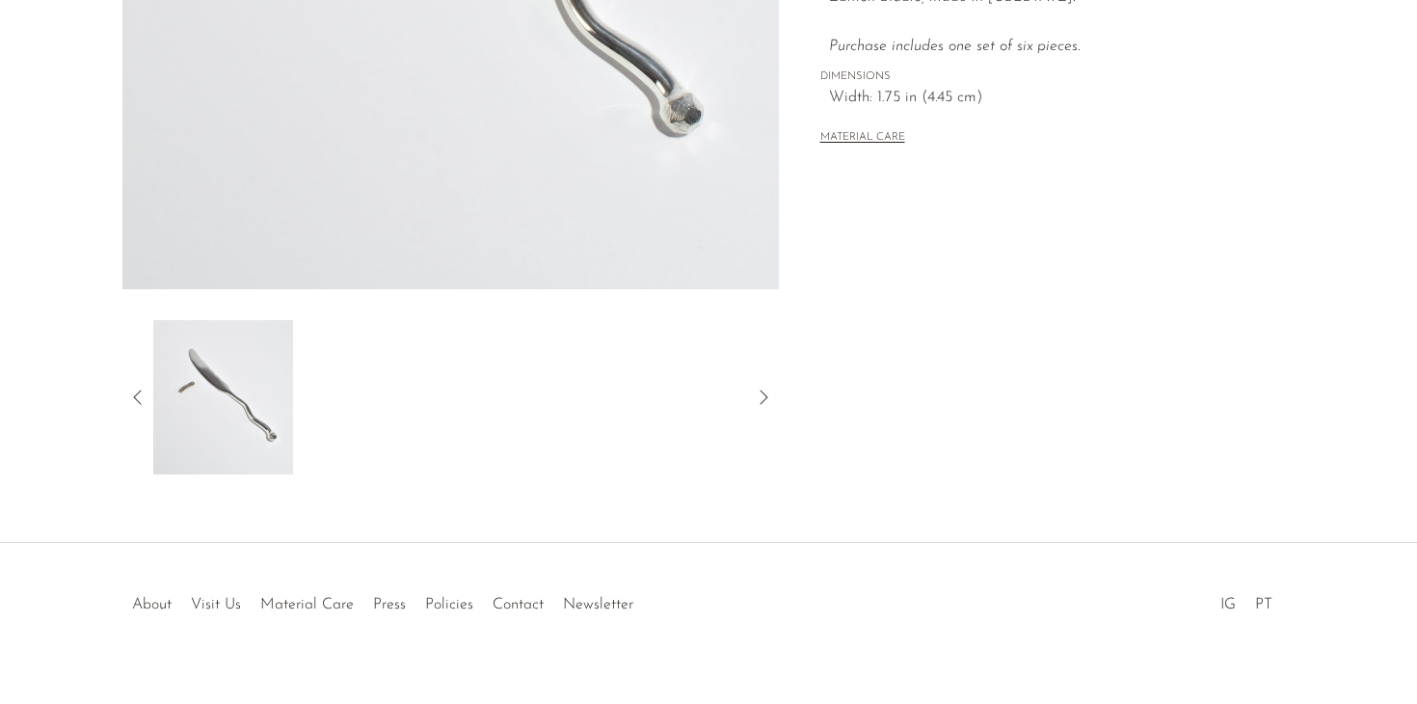
click at [136, 395] on icon at bounding box center [137, 397] width 23 height 23
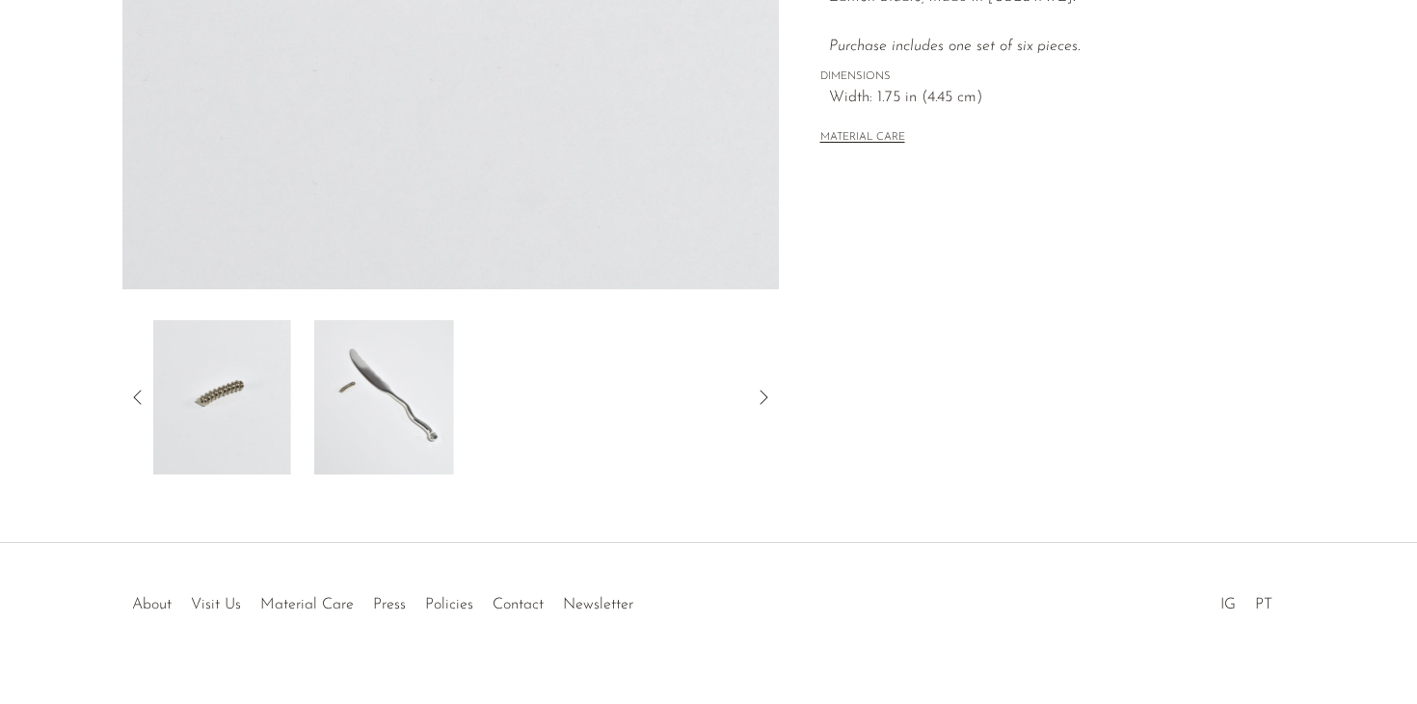
click at [136, 395] on icon at bounding box center [137, 397] width 23 height 23
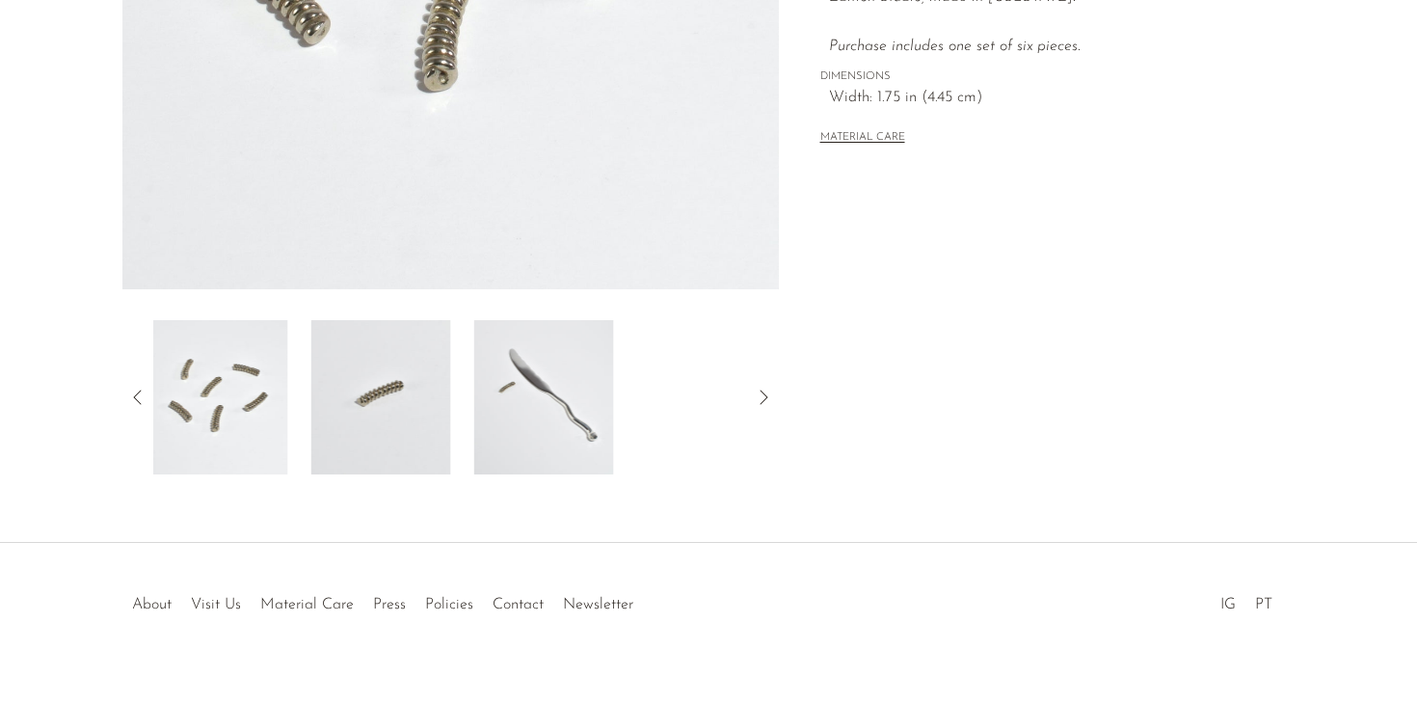
click at [136, 395] on icon at bounding box center [137, 397] width 23 height 23
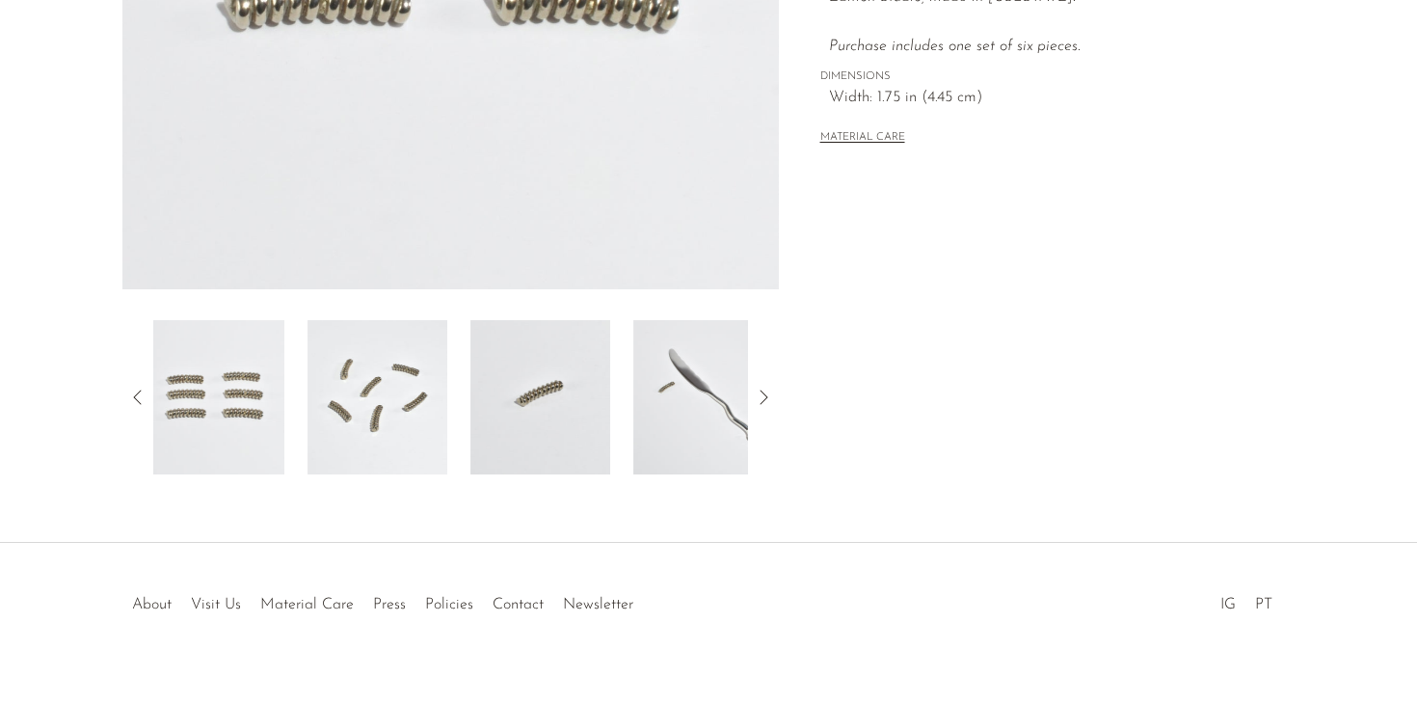
click at [136, 395] on icon at bounding box center [137, 397] width 23 height 23
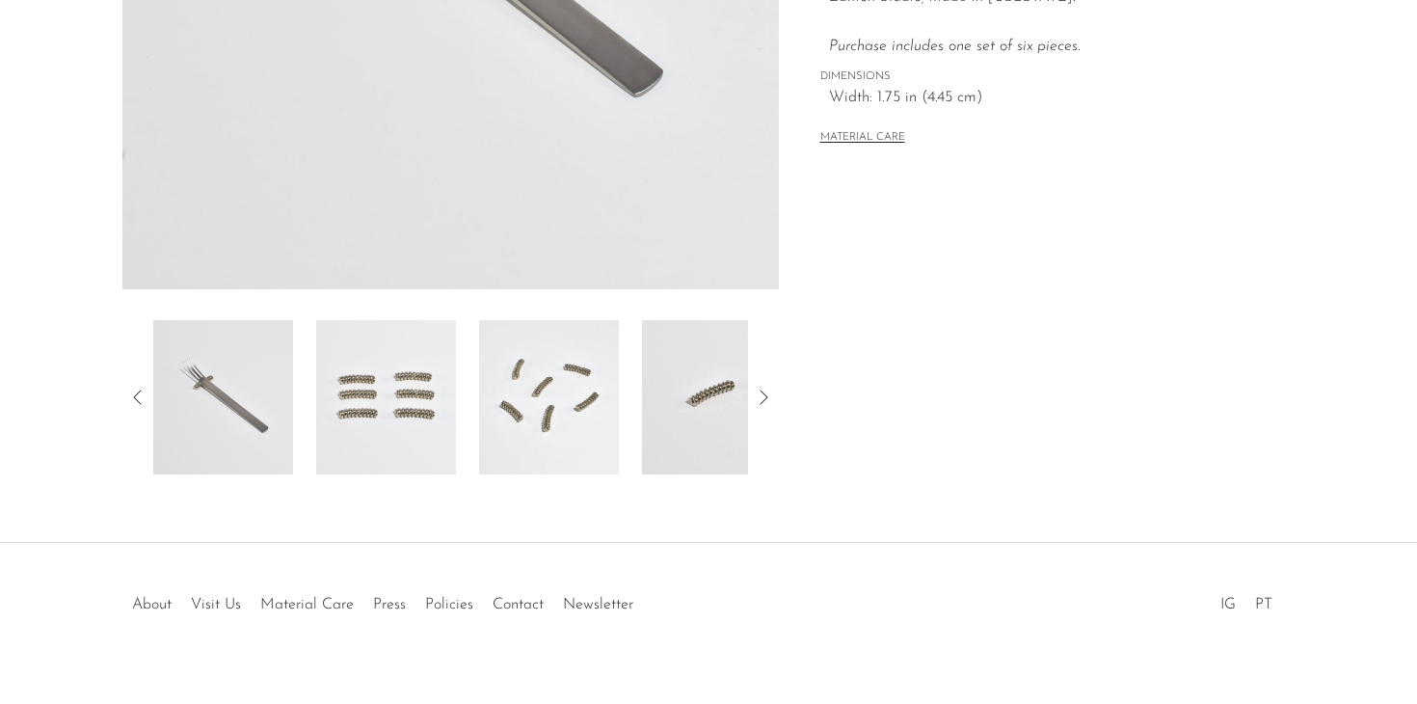
click at [238, 408] on img at bounding box center [223, 397] width 140 height 154
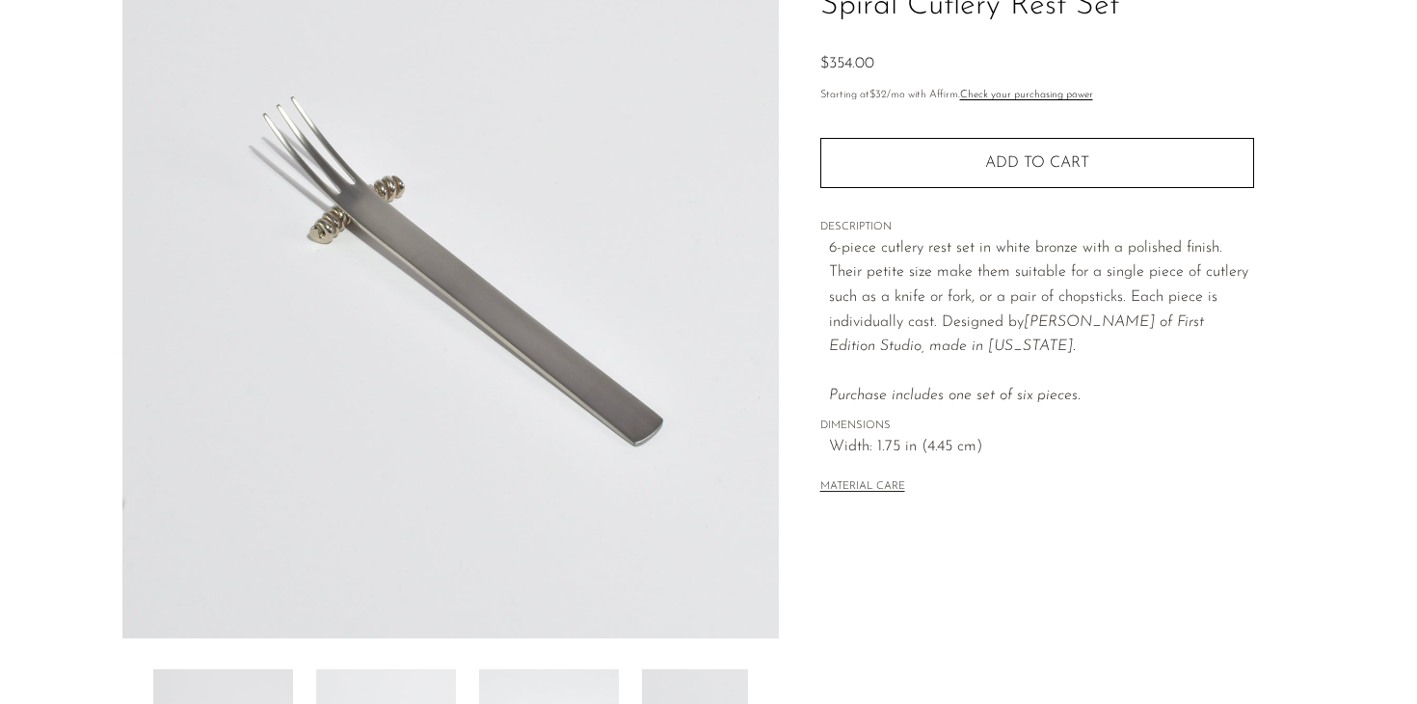
scroll to position [167, 0]
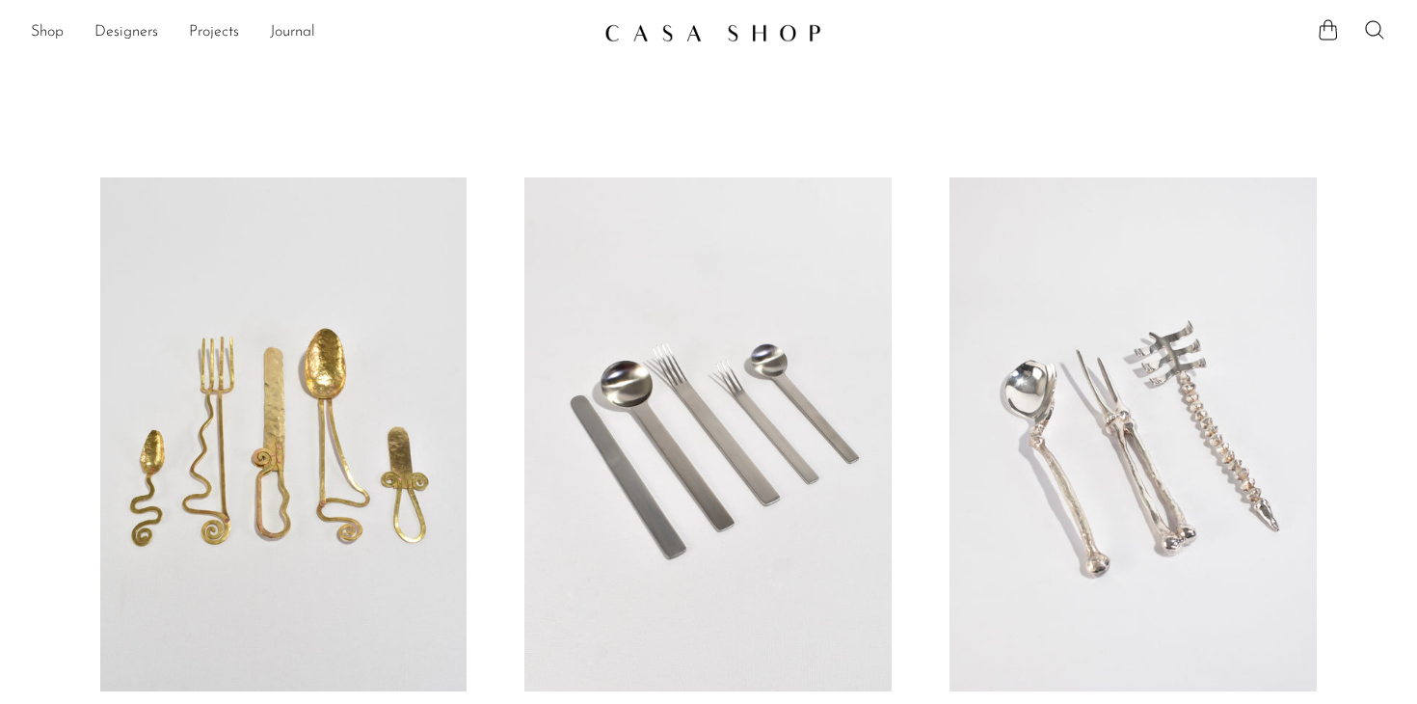
scroll to position [1121, 0]
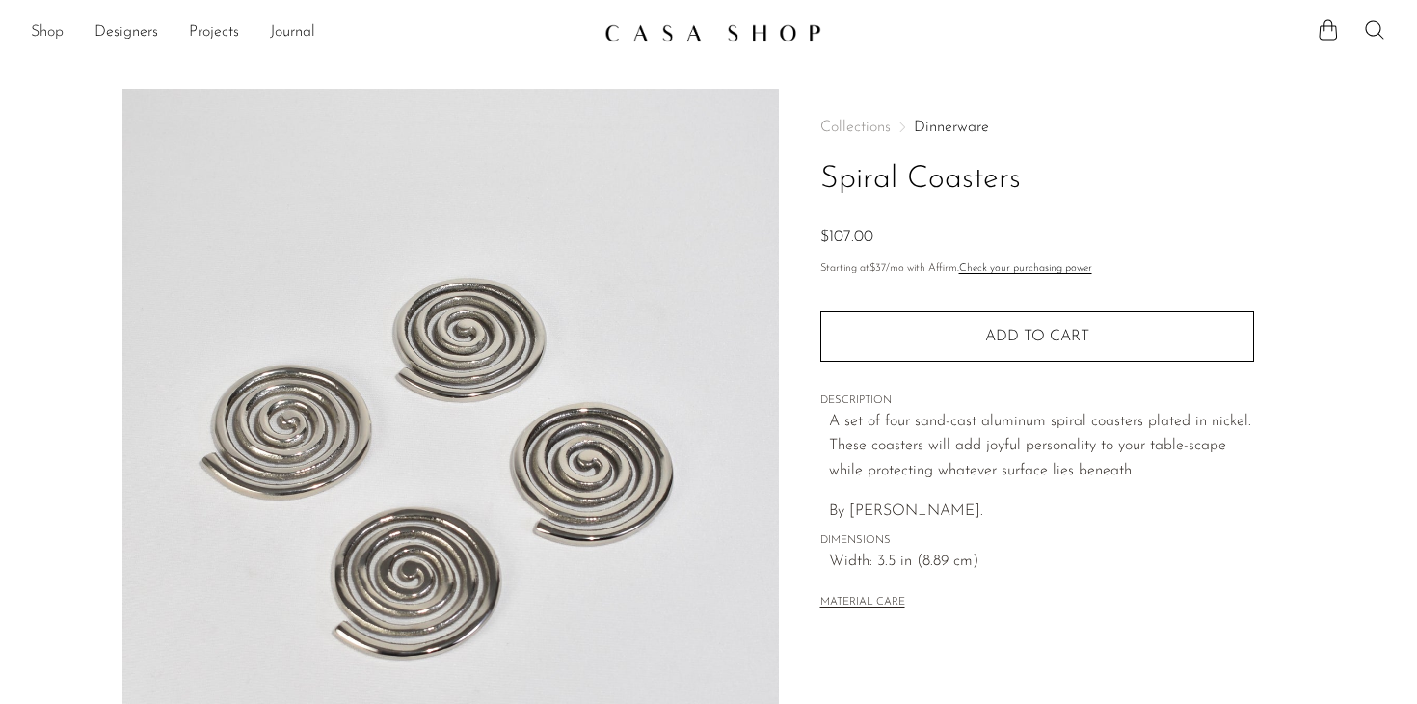
click at [49, 32] on link "Shop" at bounding box center [47, 32] width 33 height 25
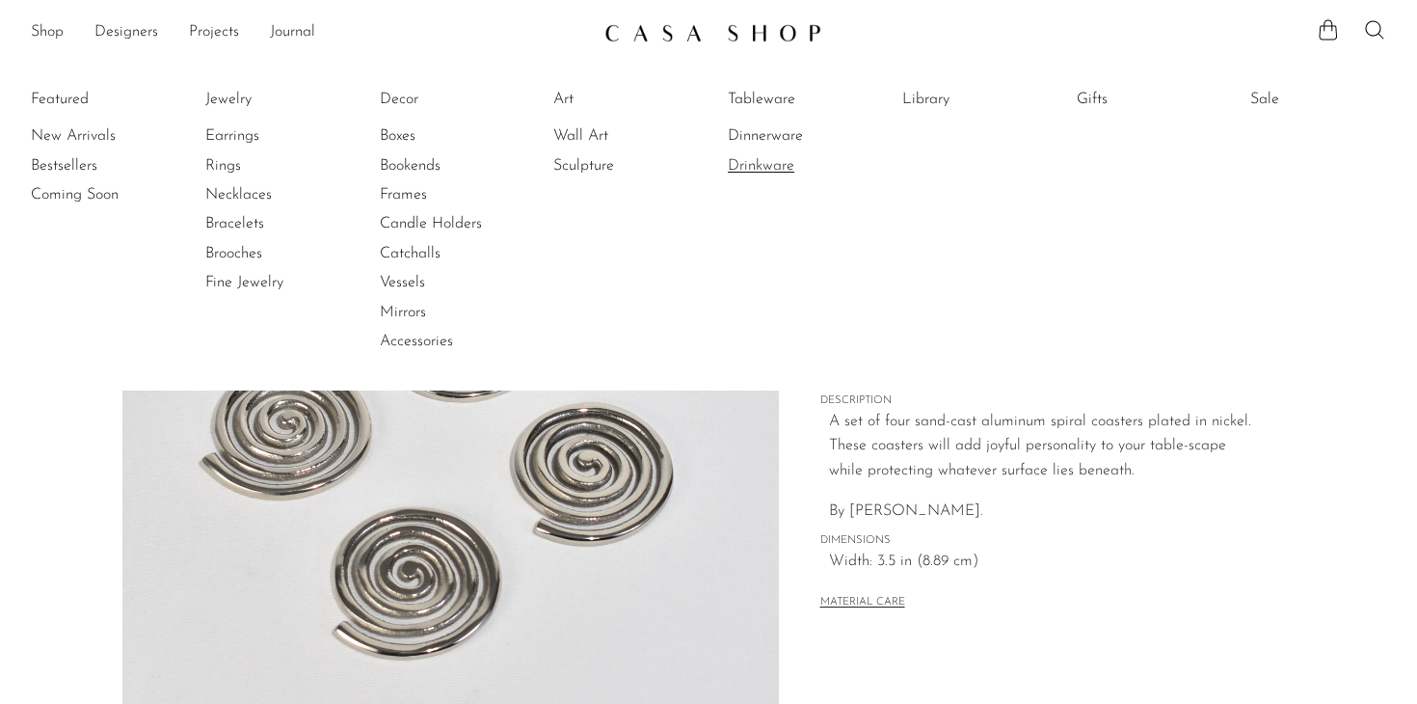
click at [774, 168] on link "Drinkware" at bounding box center [800, 165] width 145 height 21
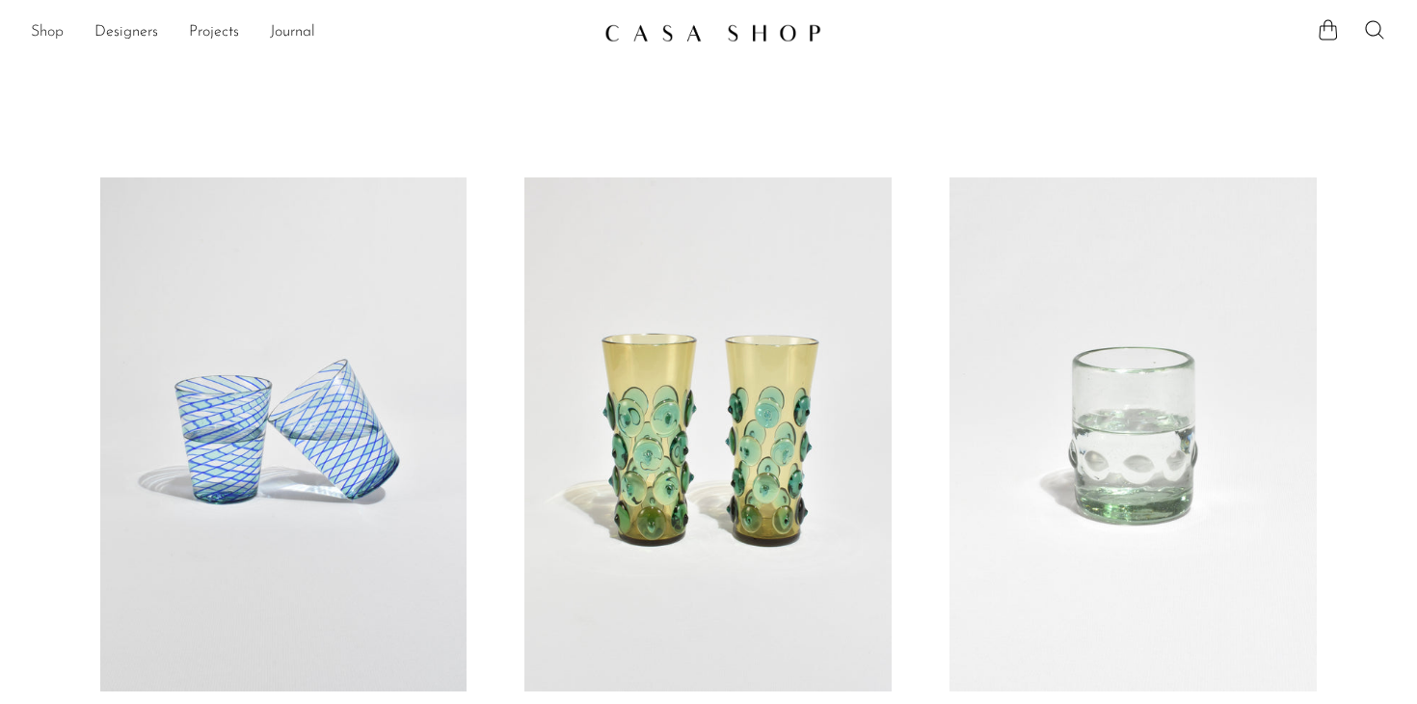
click at [52, 28] on link "Shop" at bounding box center [47, 32] width 33 height 25
